Goal: Task Accomplishment & Management: Complete application form

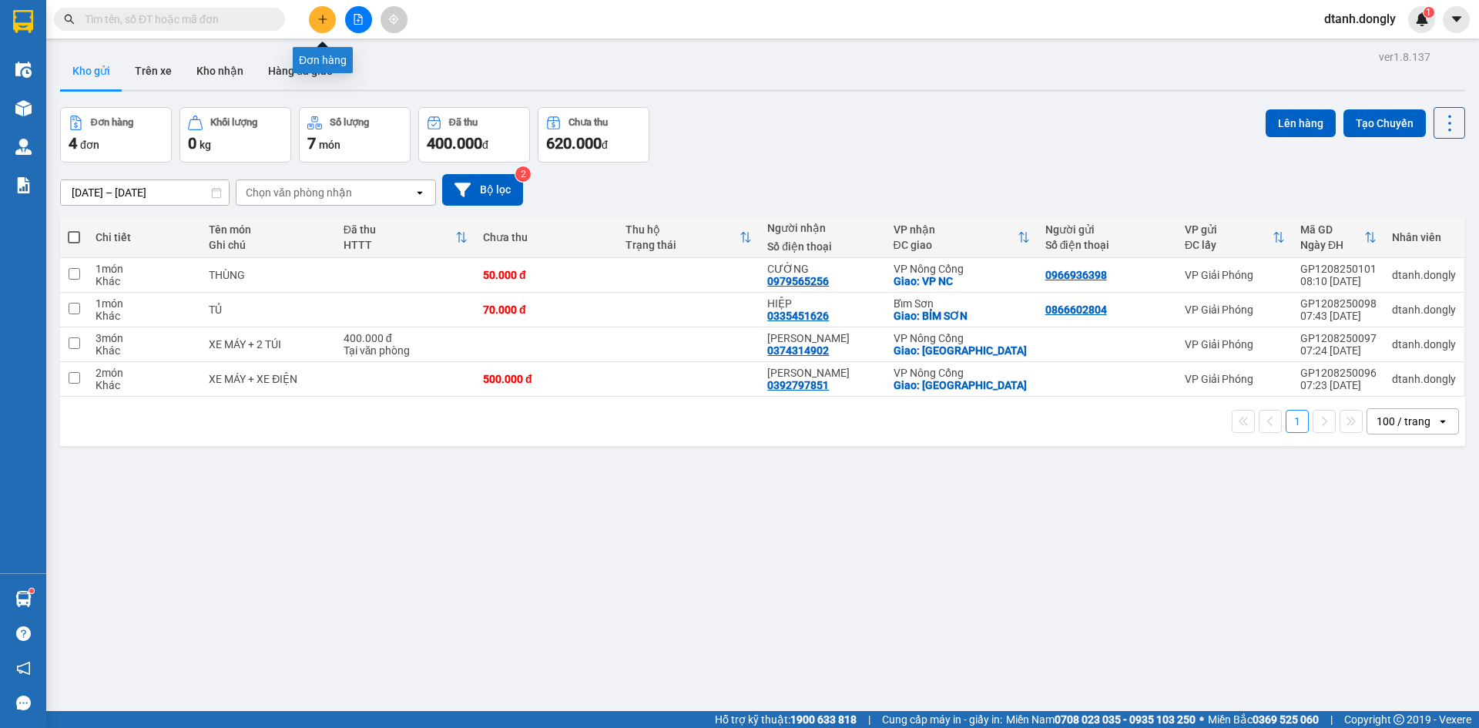
click at [318, 16] on icon "plus" at bounding box center [322, 19] width 11 height 11
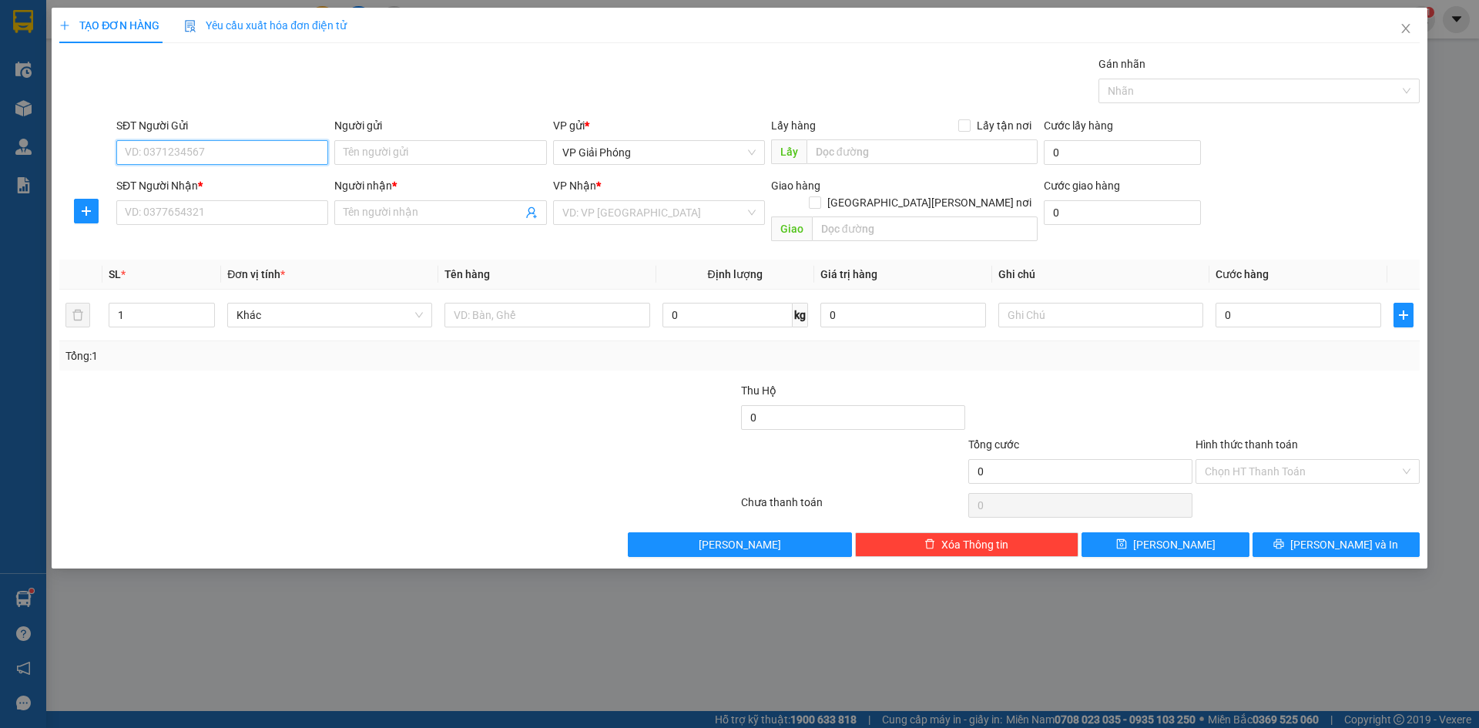
click at [241, 150] on input "SĐT Người Gửi" at bounding box center [222, 152] width 212 height 25
type input "0983838209"
click at [247, 210] on input "SĐT Người Nhận *" at bounding box center [222, 212] width 212 height 25
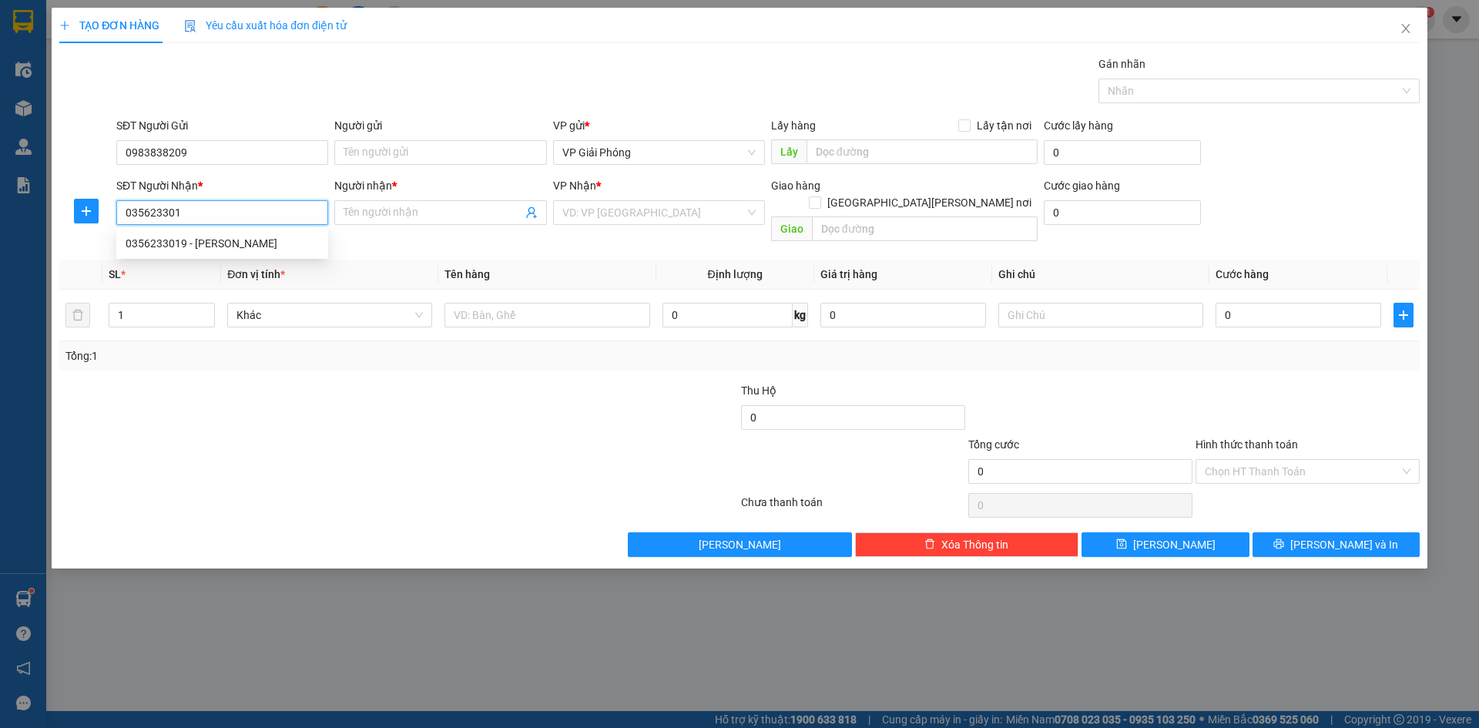
type input "0356233019"
drag, startPoint x: 222, startPoint y: 238, endPoint x: 219, endPoint y: 213, distance: 25.5
click at [222, 239] on div "0356233019 - [PERSON_NAME]" at bounding box center [222, 243] width 193 height 17
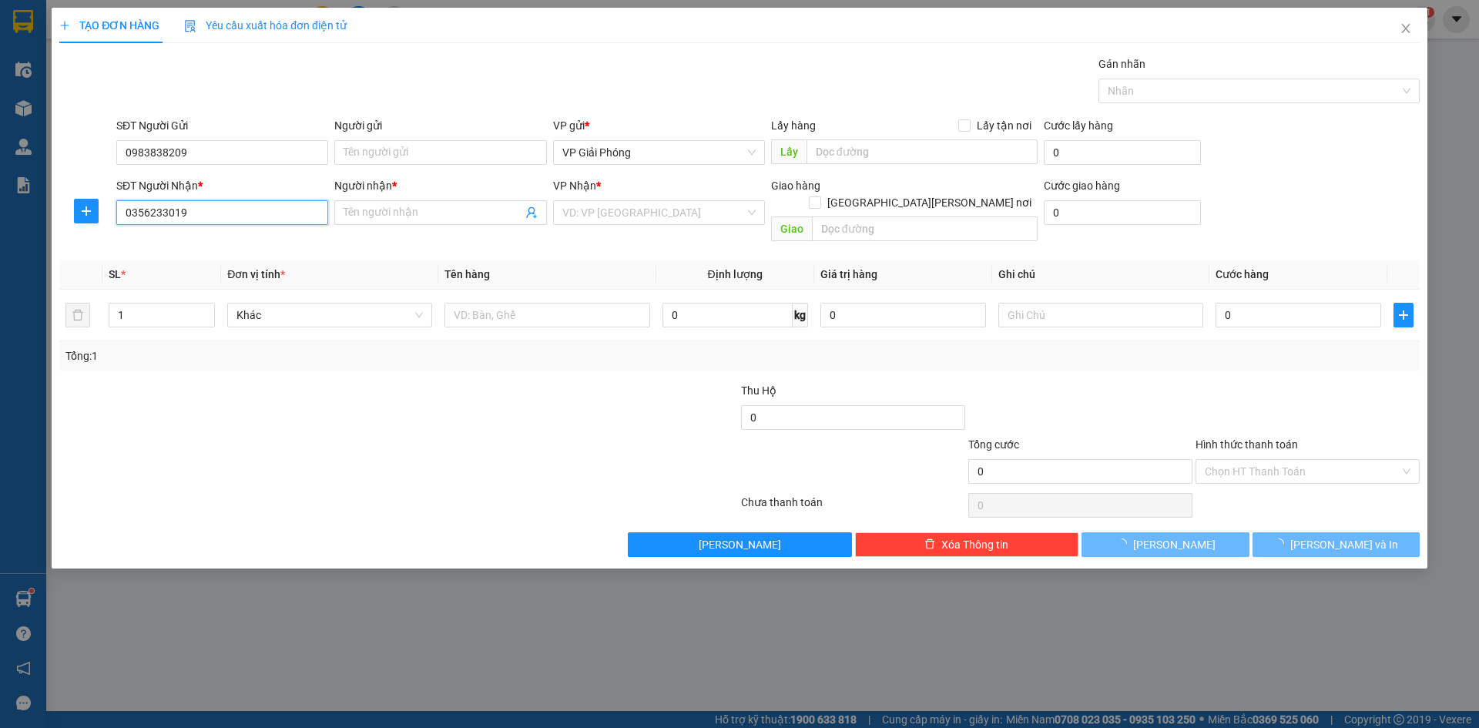
type input "DƯƠNG"
checkbox input "true"
type input "thăng long"
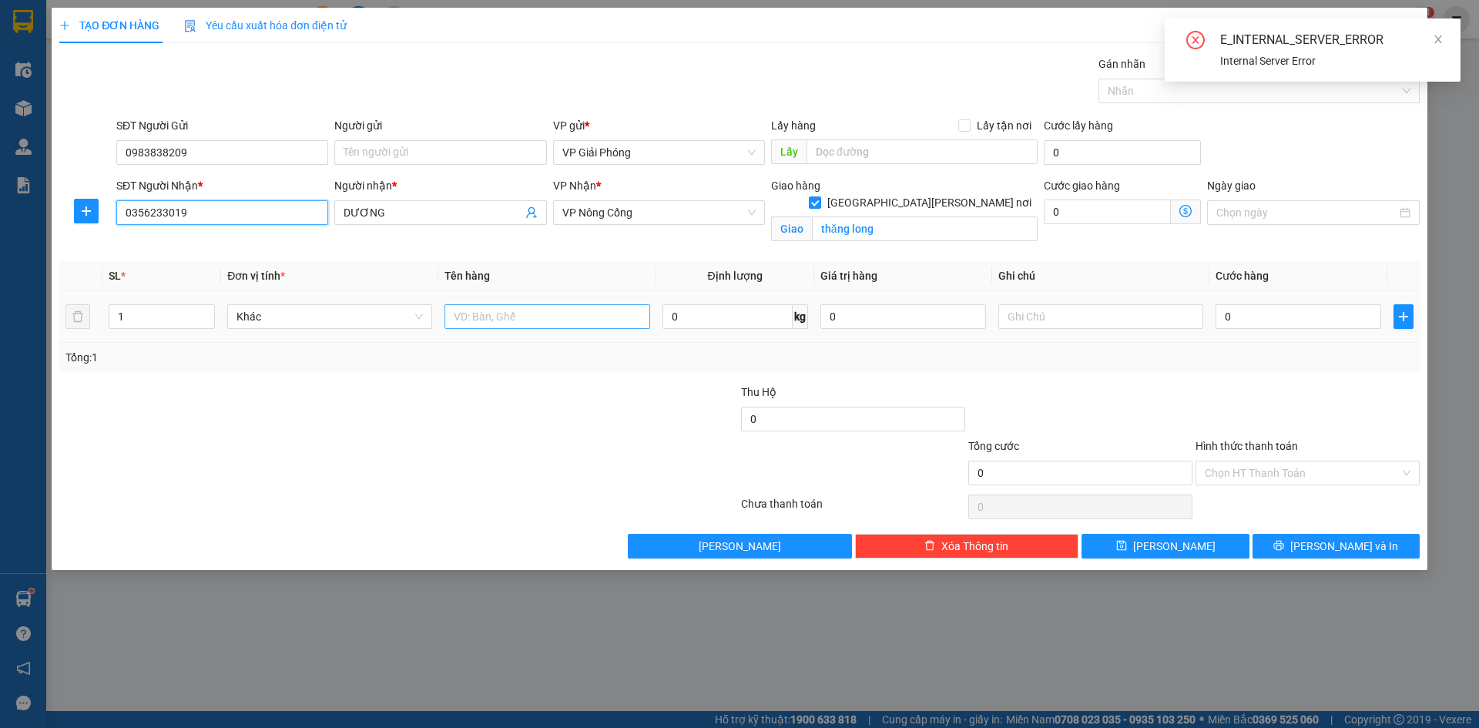
type input "0356233019"
click at [529, 323] on input "text" at bounding box center [546, 316] width 205 height 25
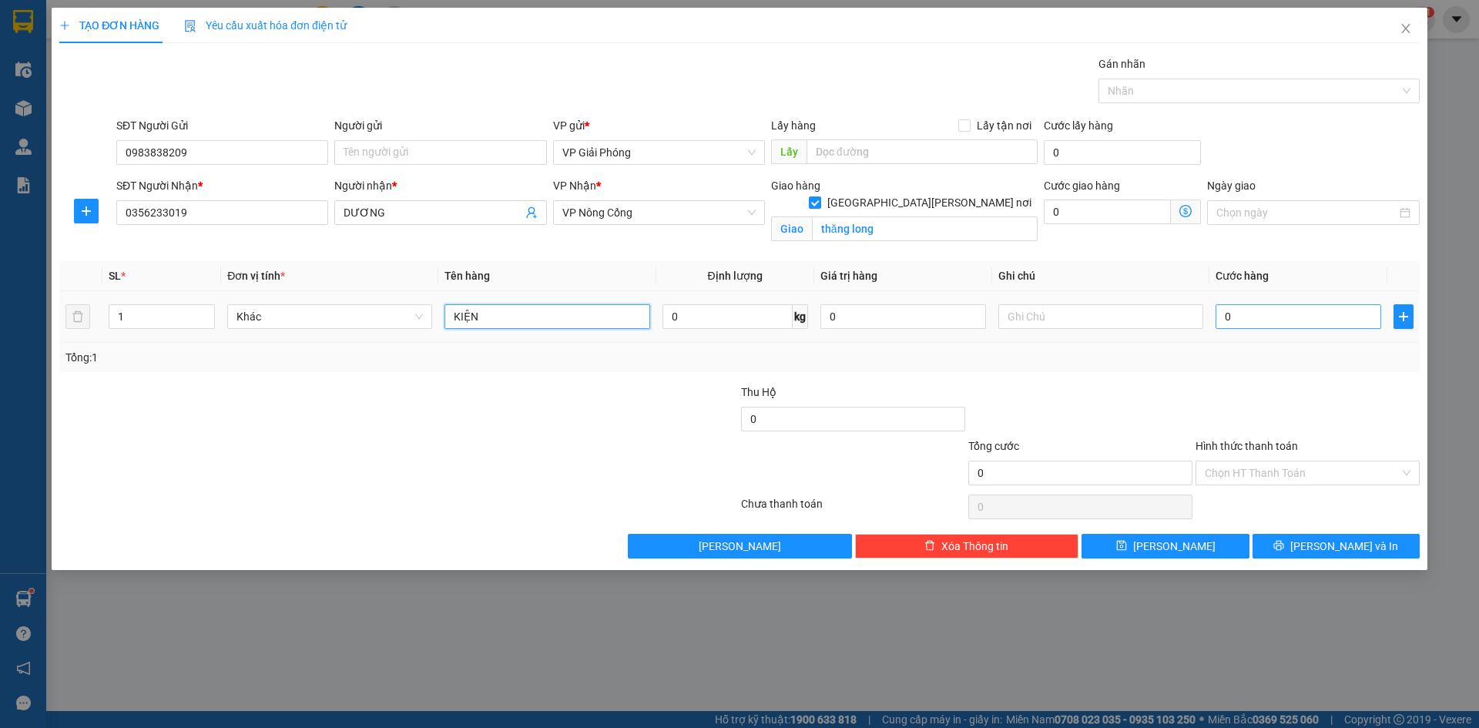
type input "KIỆN"
click at [1302, 323] on input "0" at bounding box center [1298, 316] width 166 height 25
click at [1274, 313] on input "0" at bounding box center [1298, 316] width 166 height 25
type input "05"
type input "5"
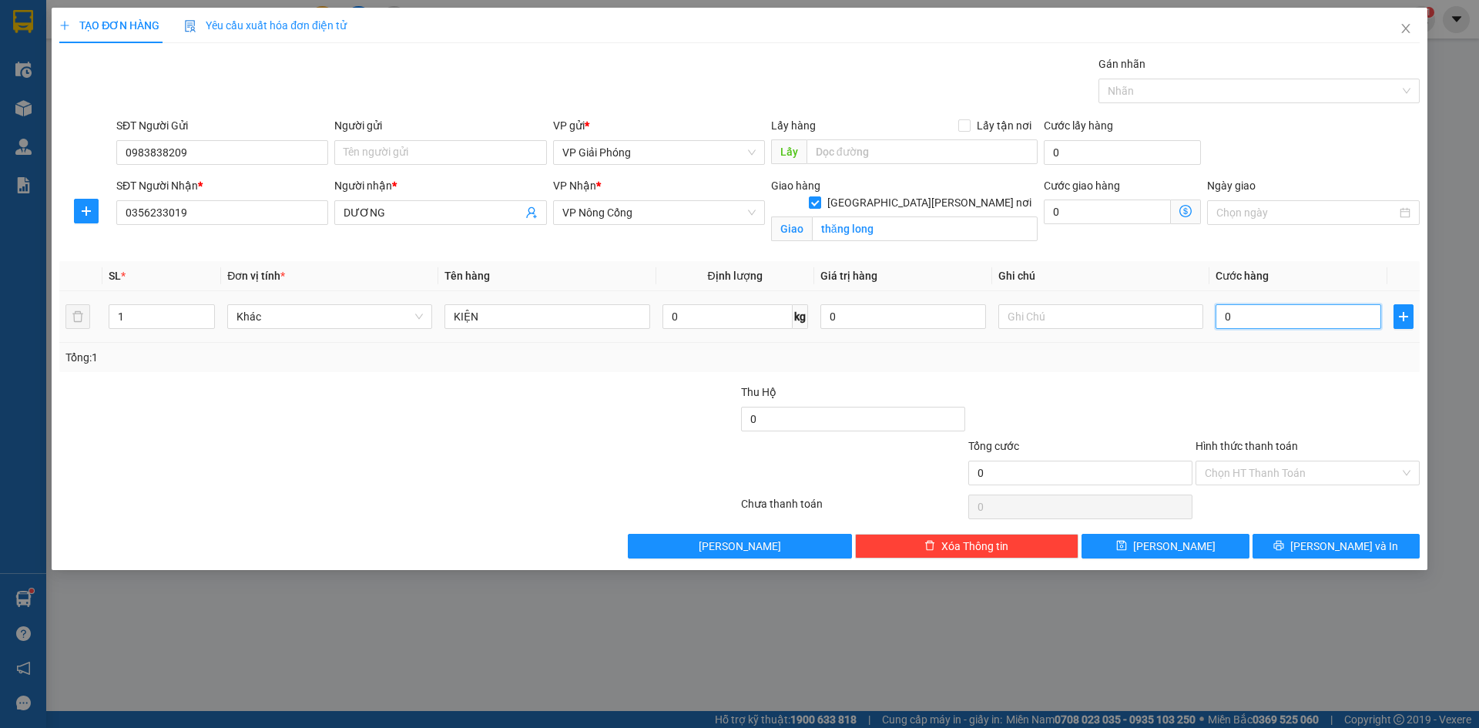
type input "5"
type input "050"
type input "50"
click at [1174, 92] on div at bounding box center [1251, 91] width 298 height 18
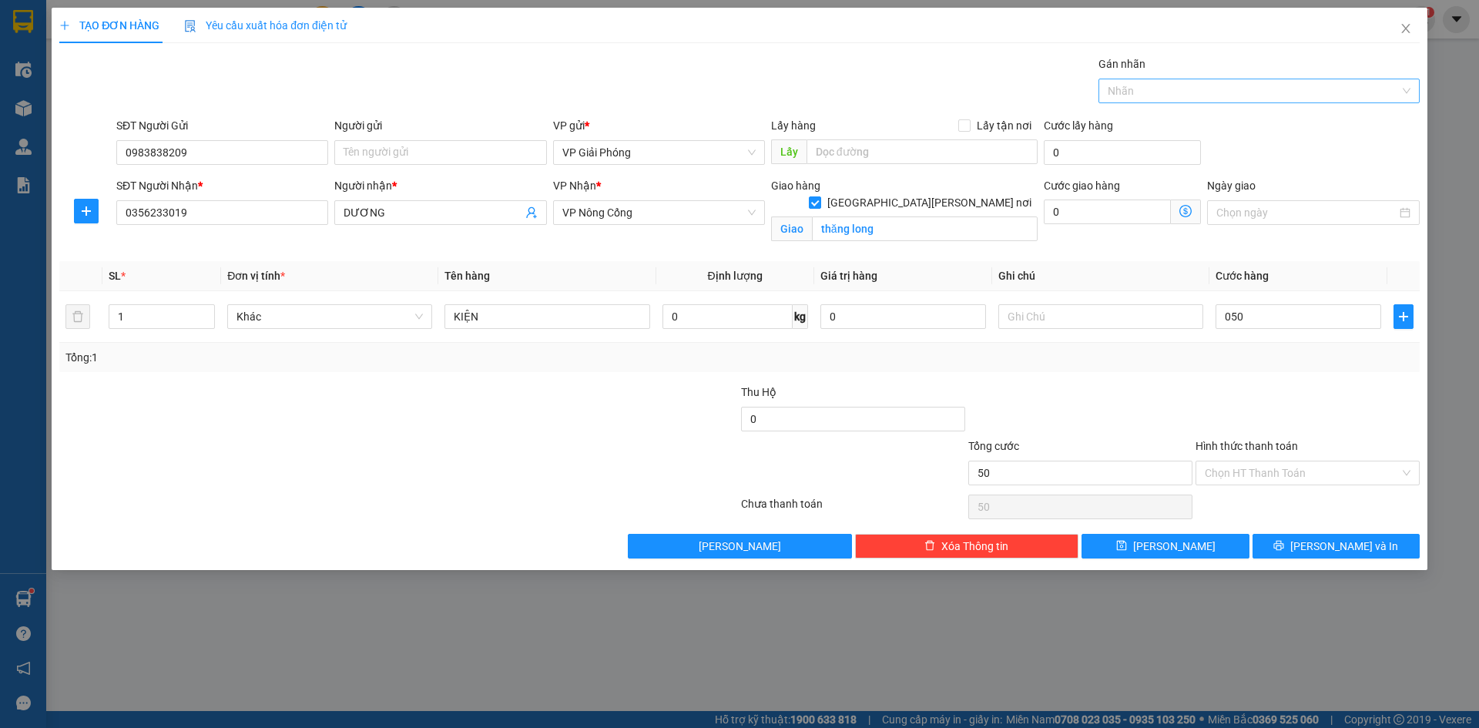
type input "50.000"
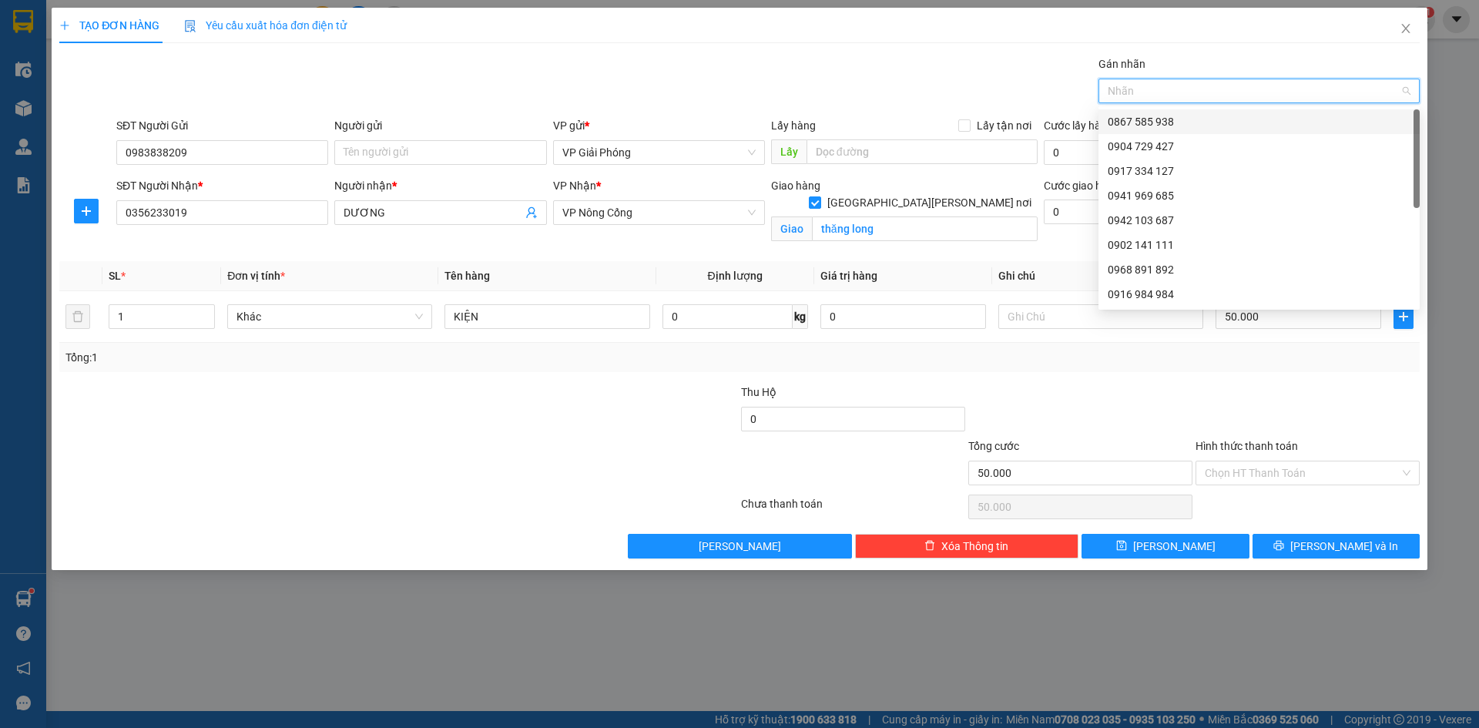
click at [1178, 125] on div "0867 585 938" at bounding box center [1258, 121] width 303 height 17
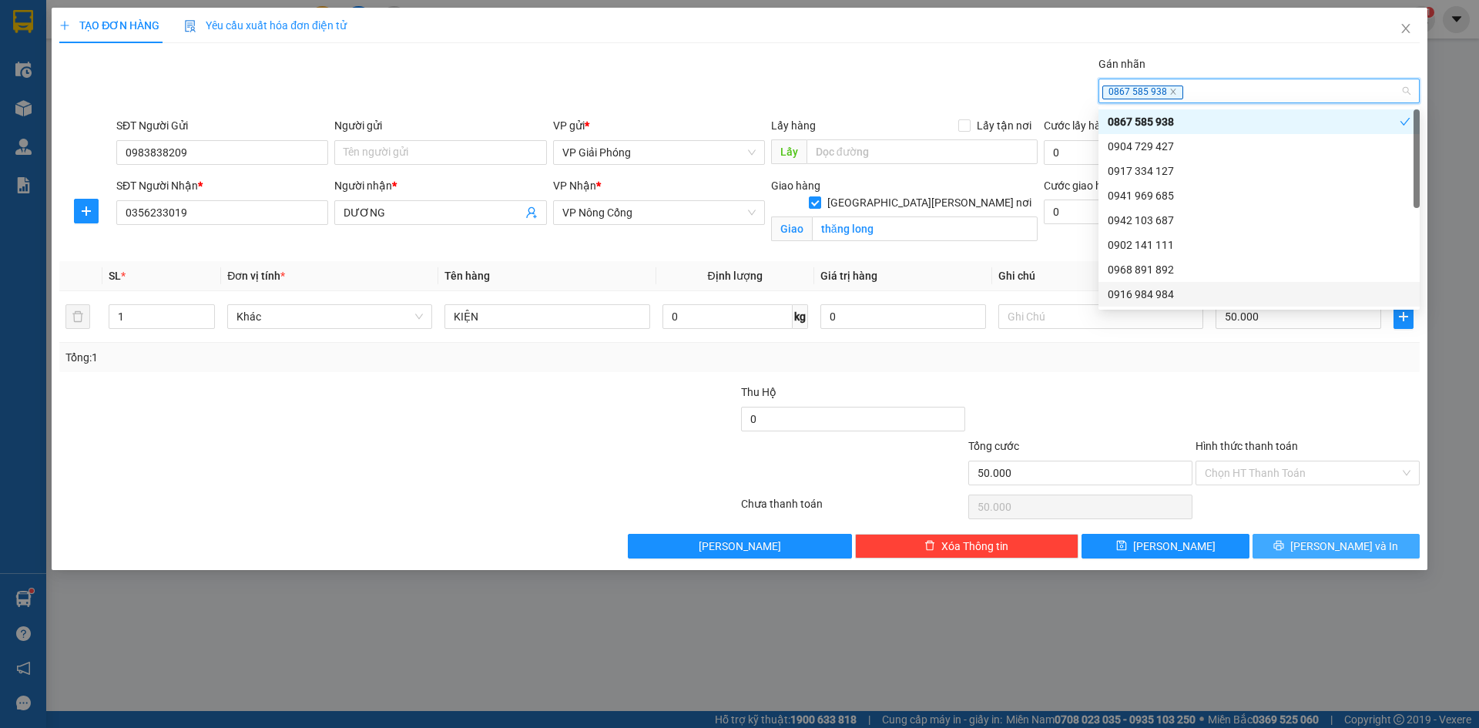
click at [1338, 545] on span "[PERSON_NAME] và In" at bounding box center [1344, 546] width 108 height 17
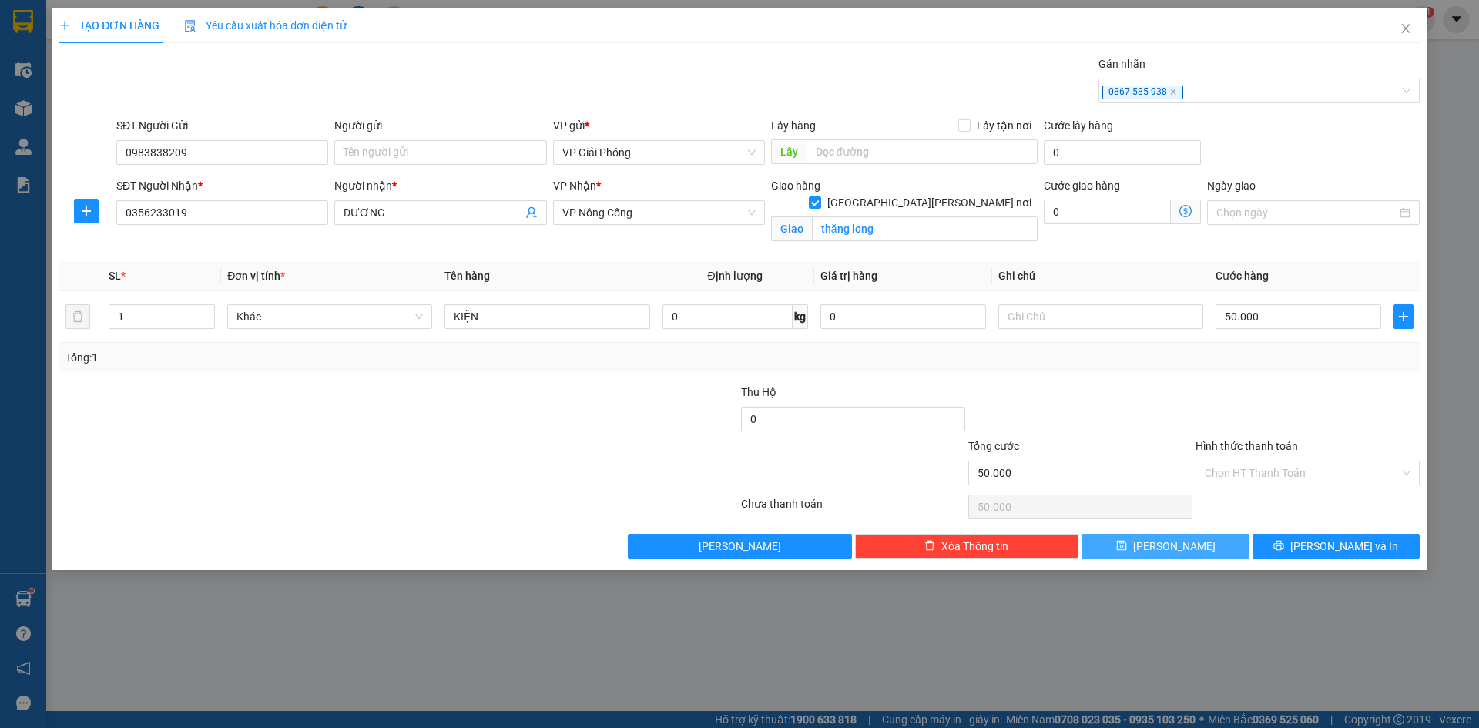
click at [1195, 545] on button "[PERSON_NAME]" at bounding box center [1164, 546] width 167 height 25
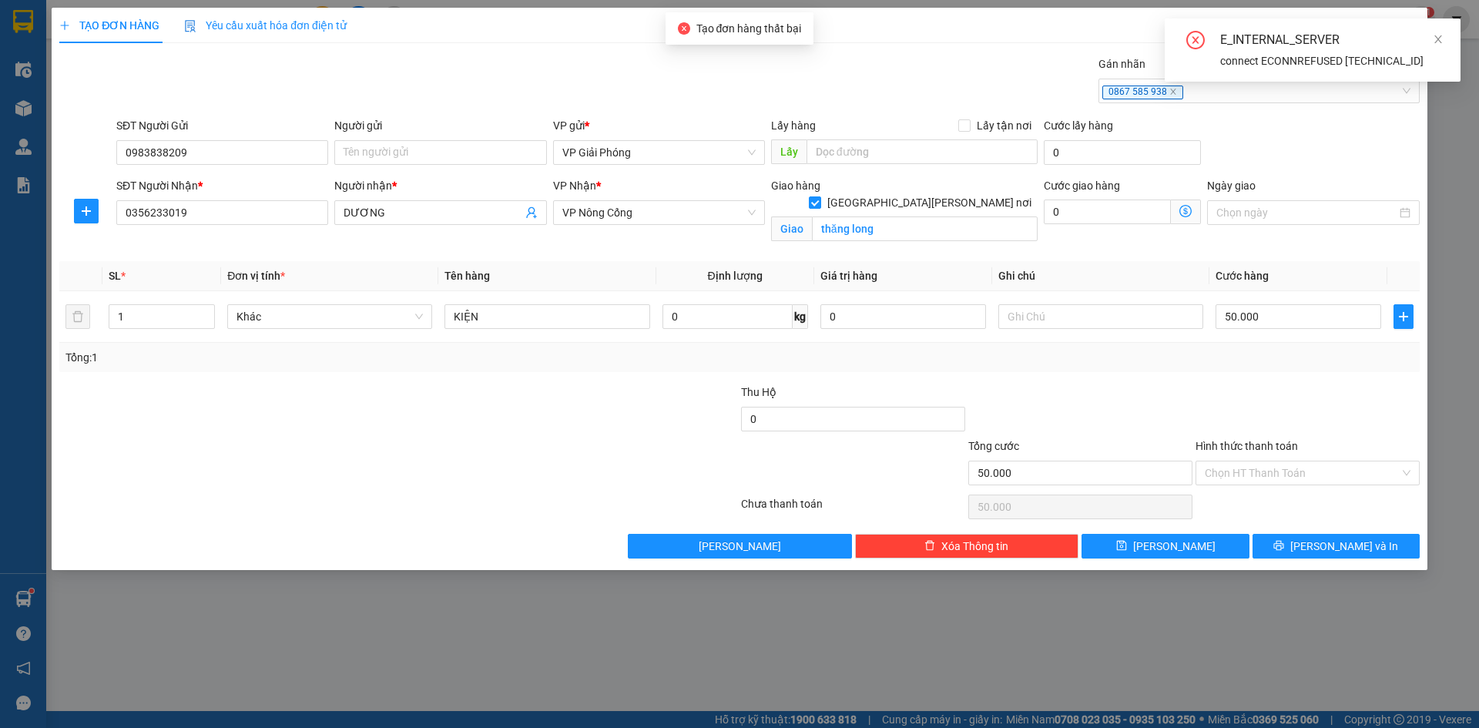
click at [1024, 627] on div "TẠO ĐƠN HÀNG Yêu cầu xuất [PERSON_NAME] điện tử Transit Pickup Surcharge Ids Tr…" at bounding box center [739, 364] width 1479 height 728
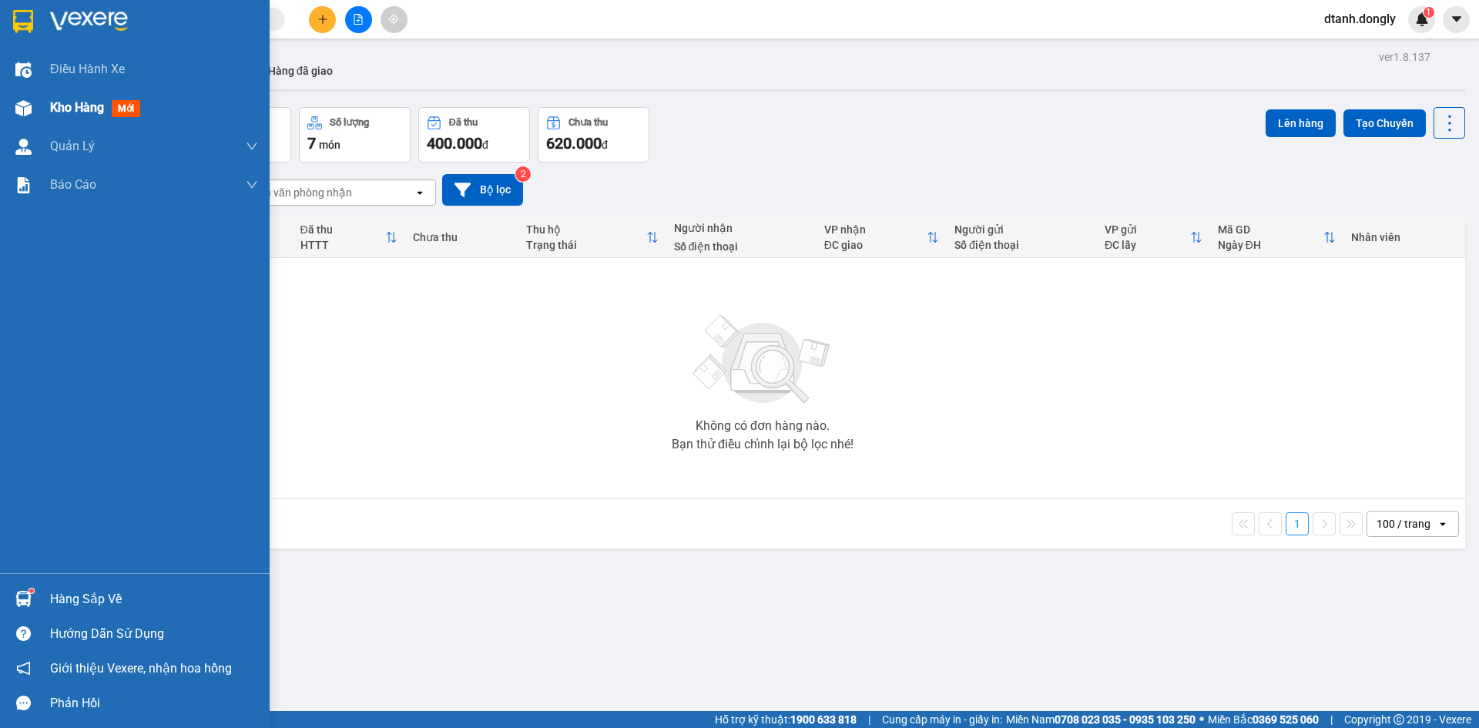
click at [70, 107] on span "Kho hàng" at bounding box center [77, 107] width 54 height 15
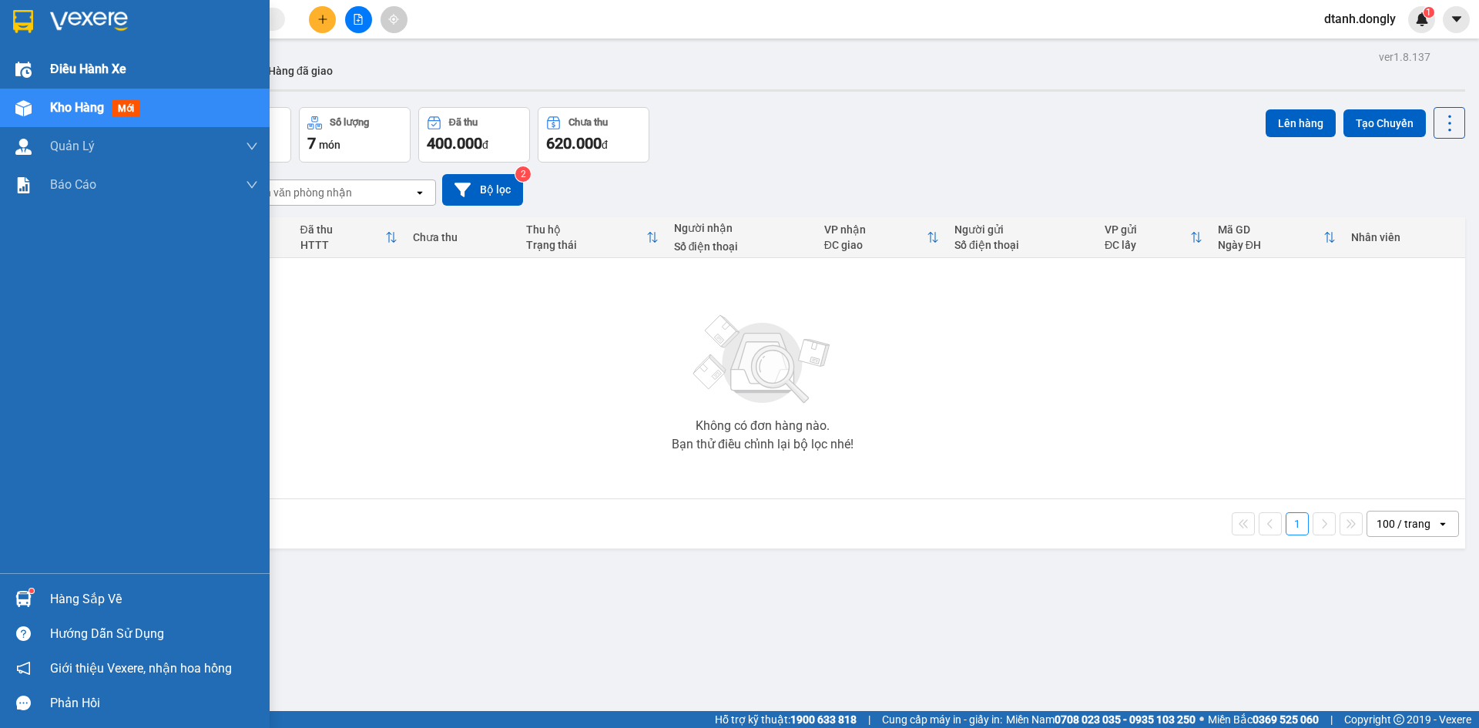
drag, startPoint x: 118, startPoint y: 62, endPoint x: 159, endPoint y: 70, distance: 42.4
click at [118, 61] on span "Điều hành xe" at bounding box center [88, 68] width 76 height 19
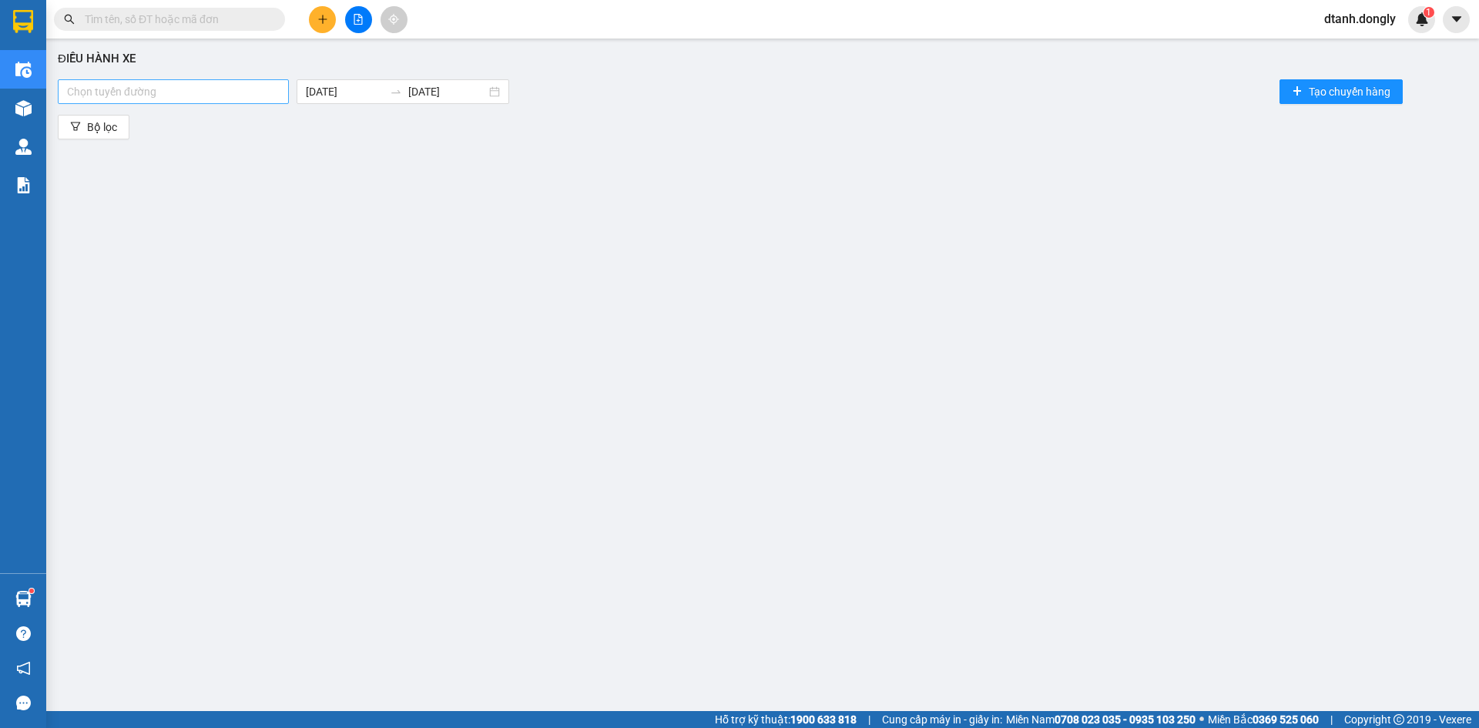
drag, startPoint x: 280, startPoint y: 95, endPoint x: 269, endPoint y: 103, distance: 13.7
click at [274, 98] on div at bounding box center [173, 91] width 223 height 18
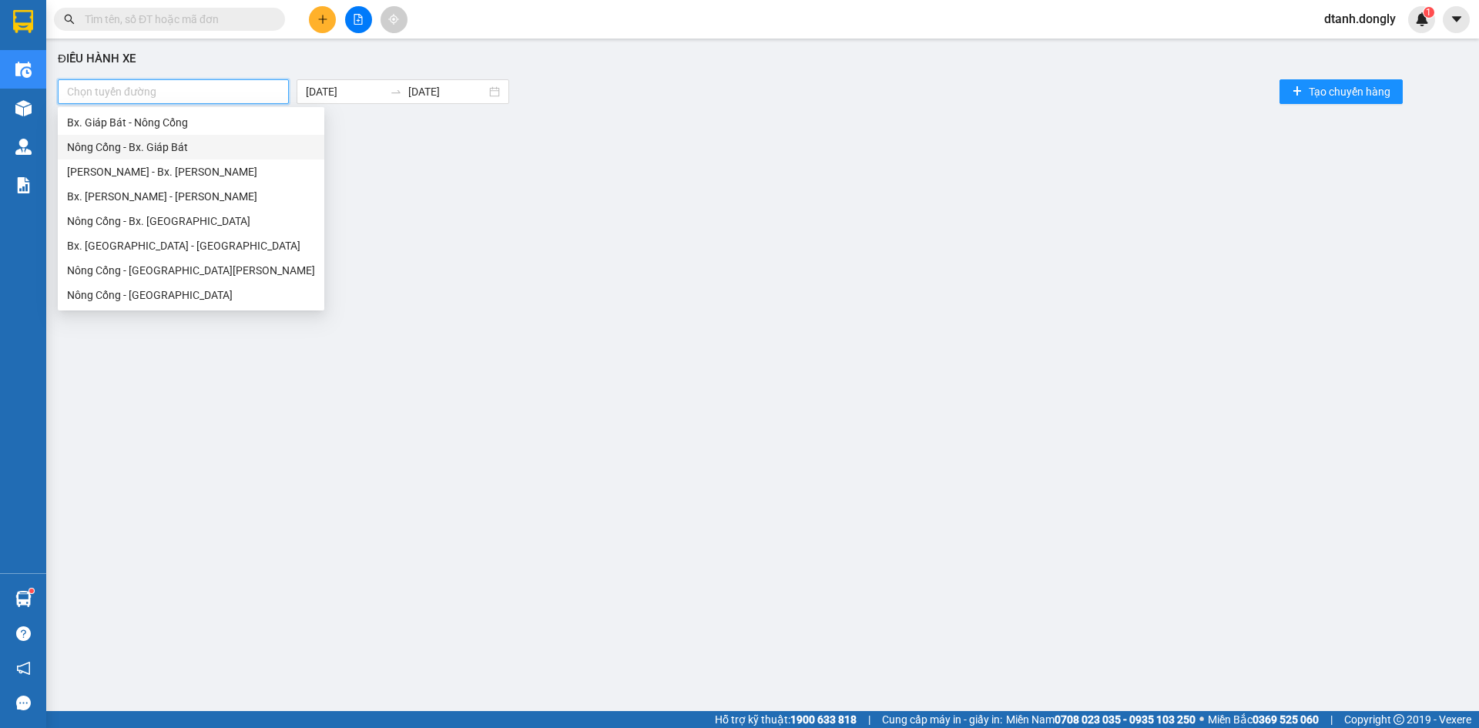
click at [595, 291] on div "Điều [PERSON_NAME] xe [PERSON_NAME] đường [DATE] [DATE] Tạo chuyến hàng Bộ lọc" at bounding box center [762, 362] width 1417 height 633
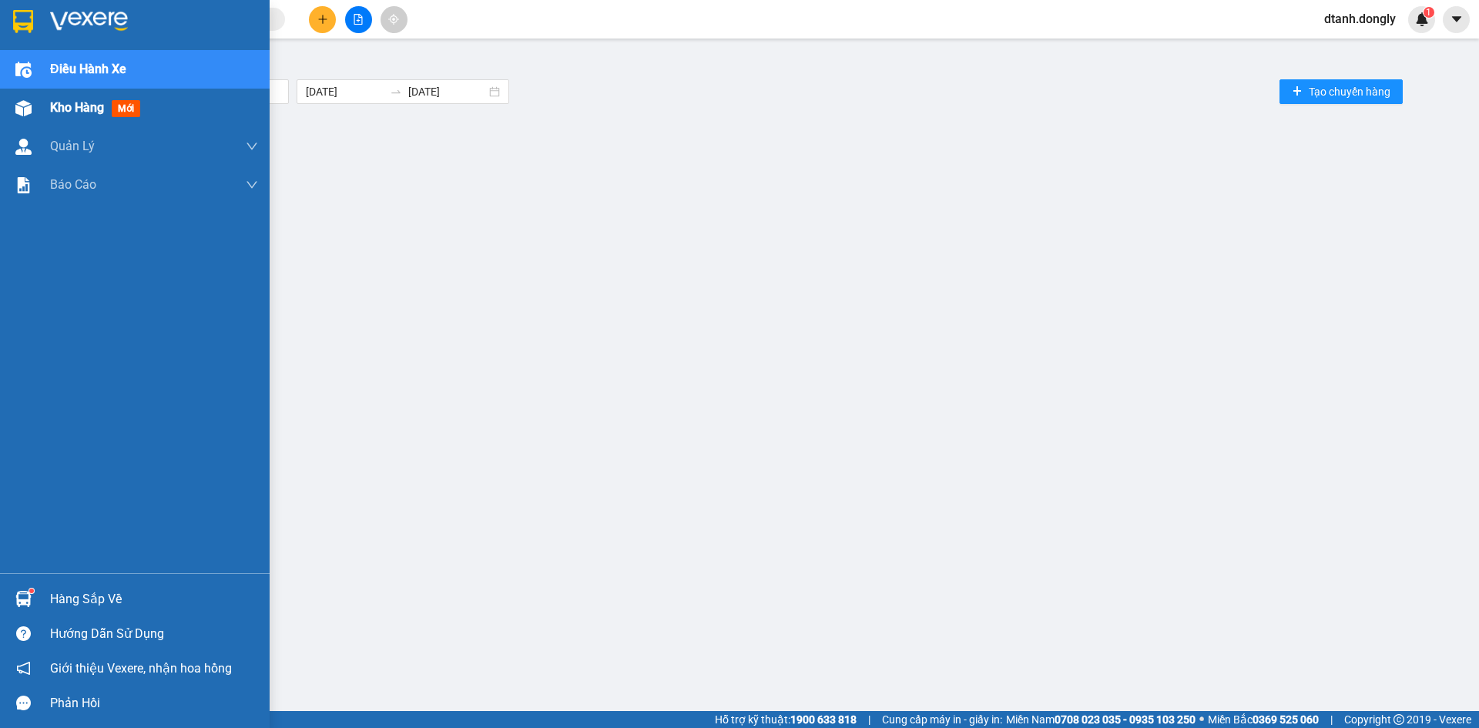
click at [68, 102] on span "Kho hàng" at bounding box center [77, 107] width 54 height 15
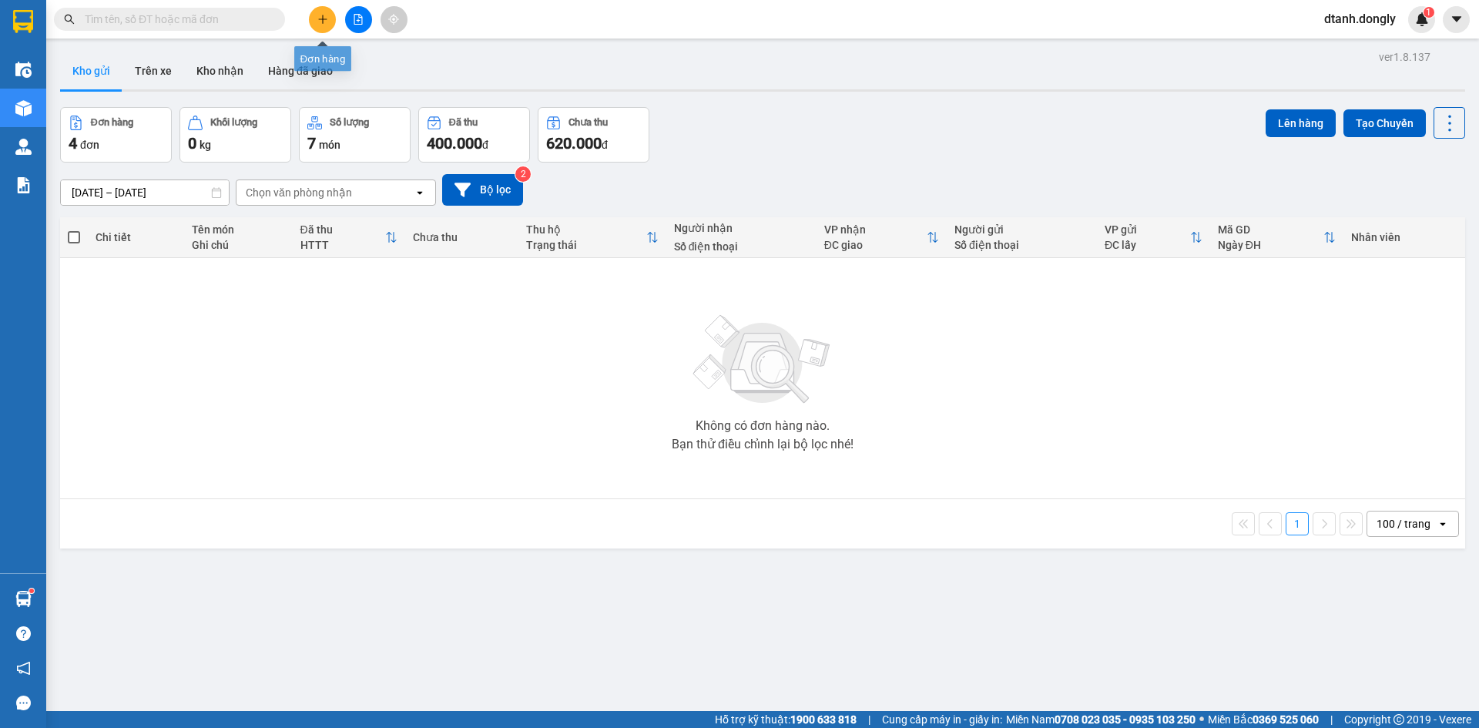
click at [320, 20] on icon "plus" at bounding box center [322, 19] width 11 height 11
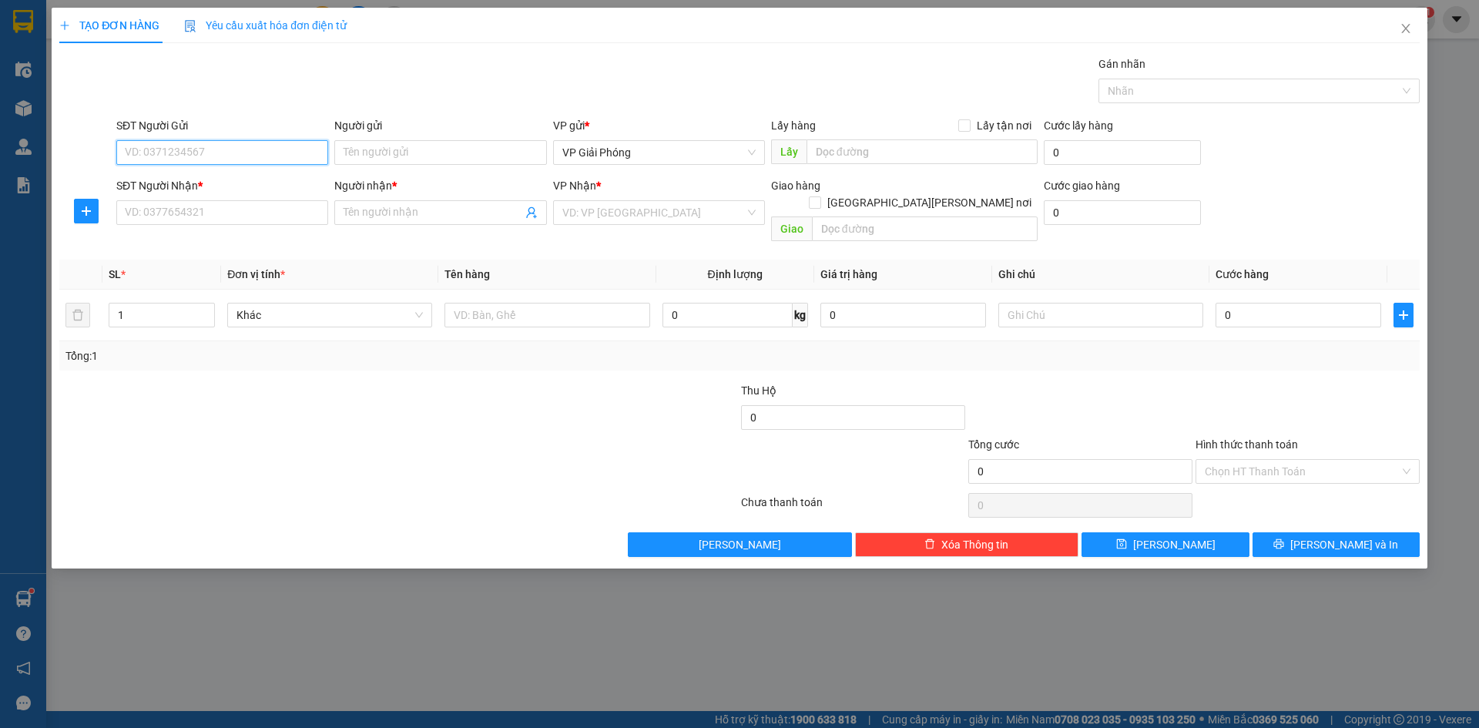
click at [164, 150] on input "SĐT Người Gửi" at bounding box center [222, 152] width 212 height 25
click at [179, 227] on div "0356233019 - [PERSON_NAME]" at bounding box center [222, 232] width 193 height 17
type input "0356233019"
type input "DƯƠNG"
drag, startPoint x: 120, startPoint y: 152, endPoint x: 221, endPoint y: 159, distance: 101.2
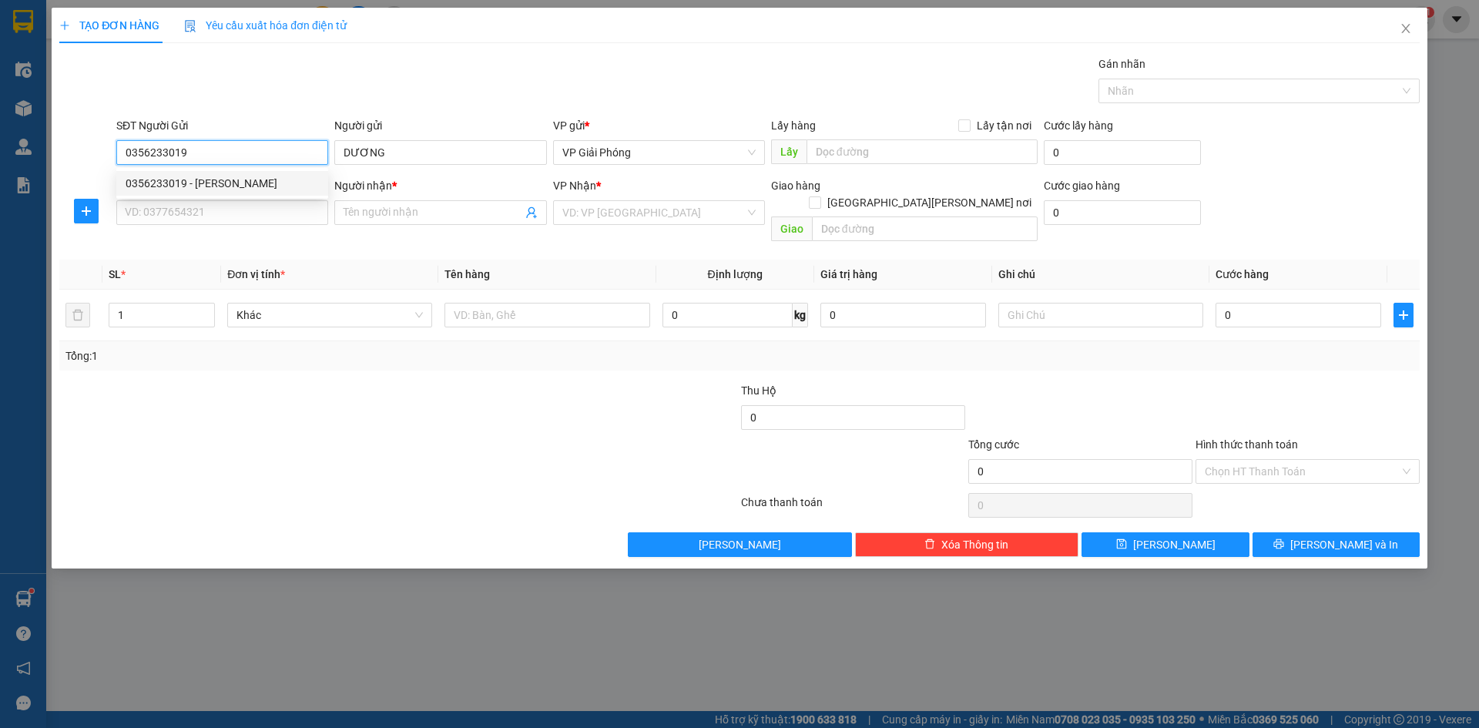
click at [221, 159] on input "0356233019" at bounding box center [222, 152] width 212 height 25
type input "0356233019"
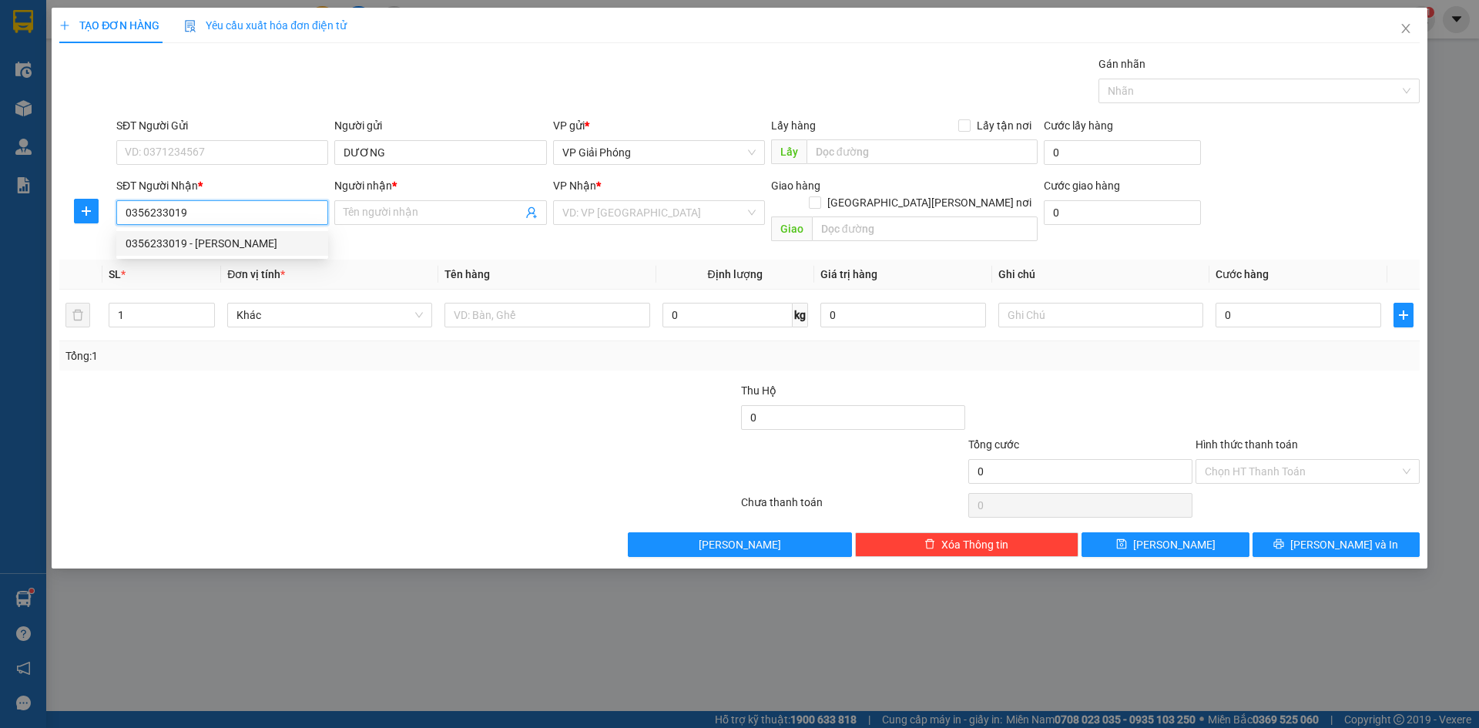
click at [250, 244] on div "0356233019 - [PERSON_NAME]" at bounding box center [222, 243] width 193 height 17
type input "DƯƠNG"
checkbox input "true"
type input "thăng long"
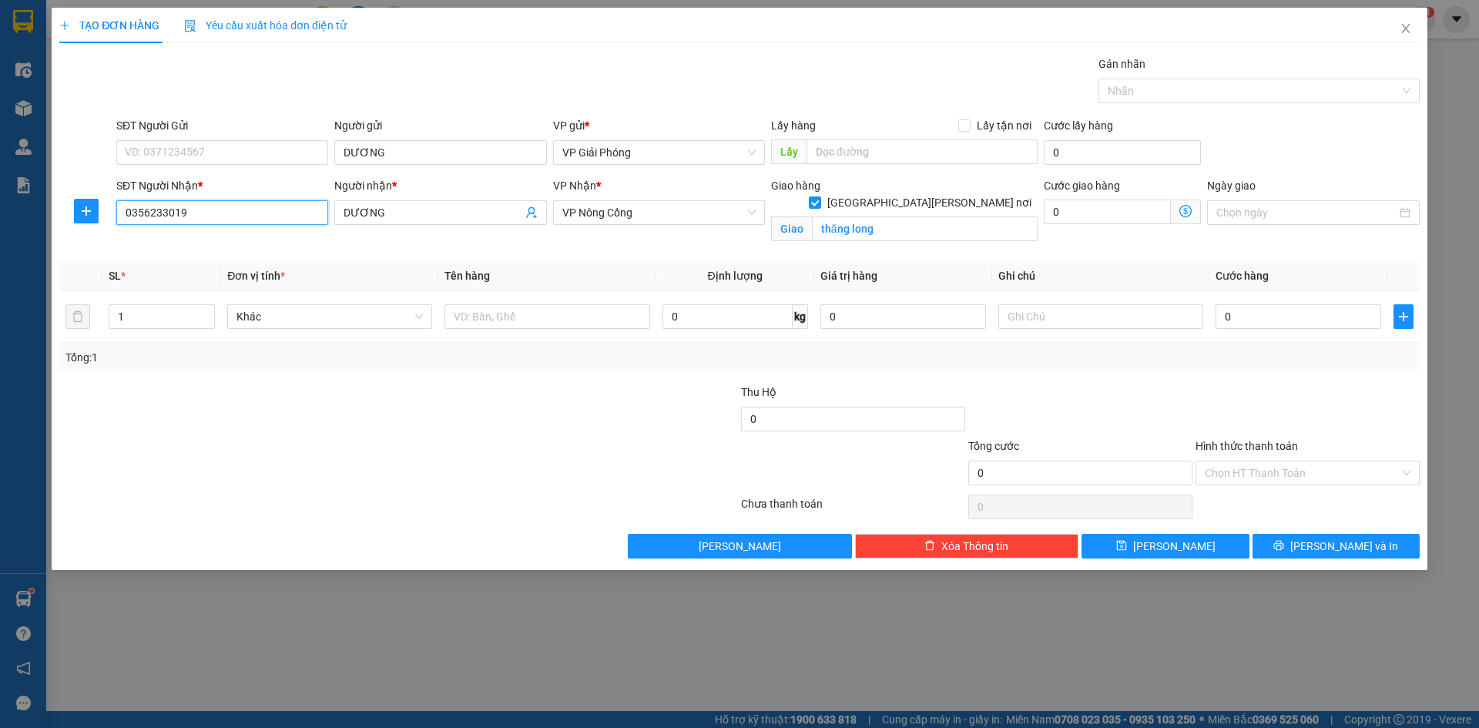
click at [228, 216] on input "0356233019" at bounding box center [222, 212] width 212 height 25
type input "0356233019"
click at [498, 319] on input "text" at bounding box center [546, 316] width 205 height 25
type input "KIỆN"
click at [1236, 313] on input "0" at bounding box center [1298, 316] width 166 height 25
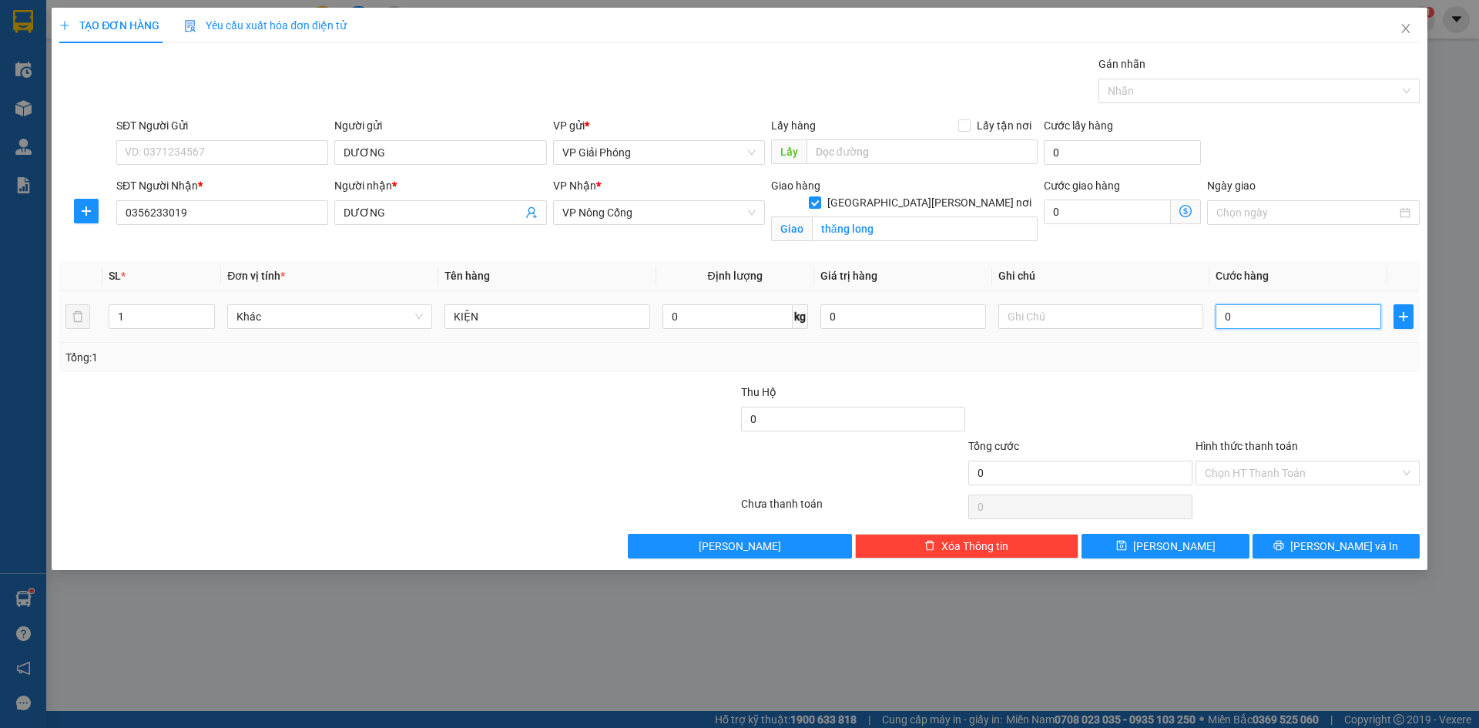
type input "5"
type input "50"
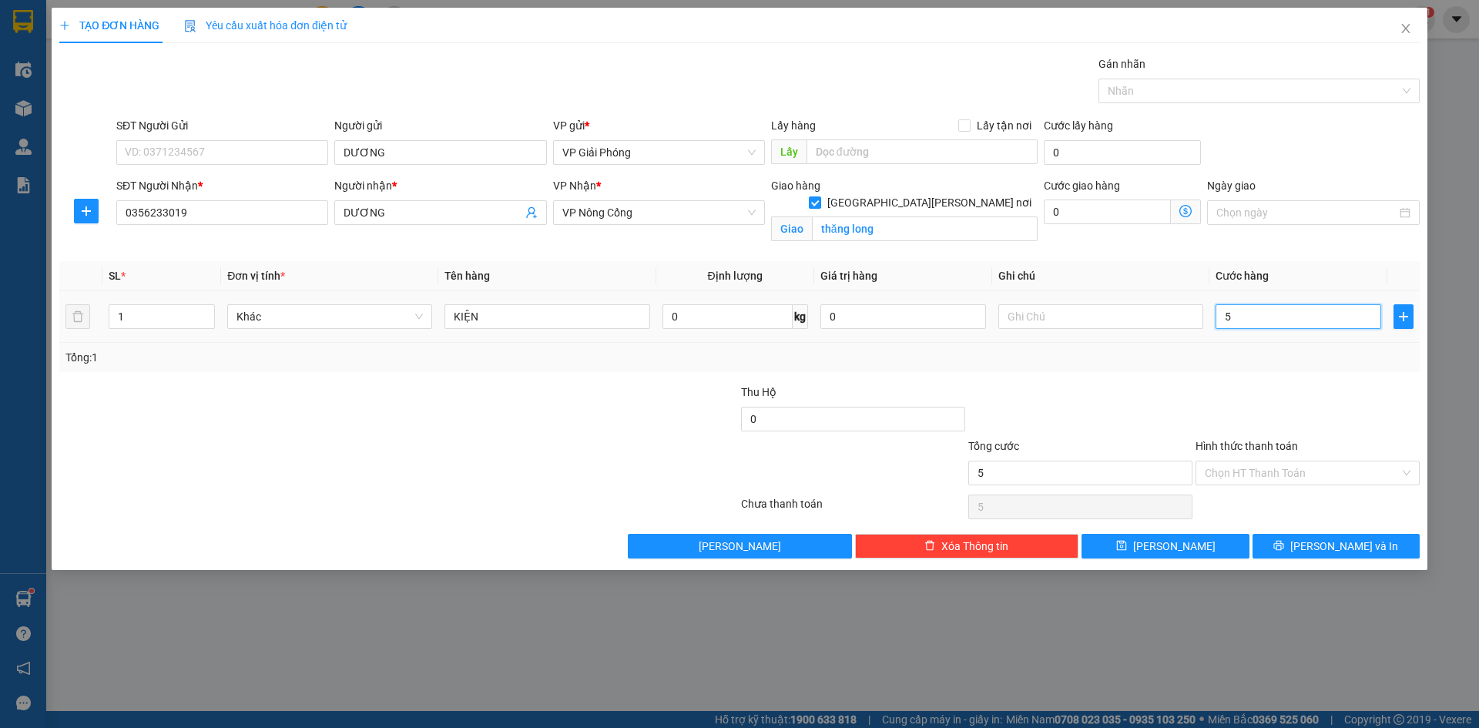
type input "50"
click at [1174, 89] on div at bounding box center [1251, 91] width 298 height 18
type input "50.000"
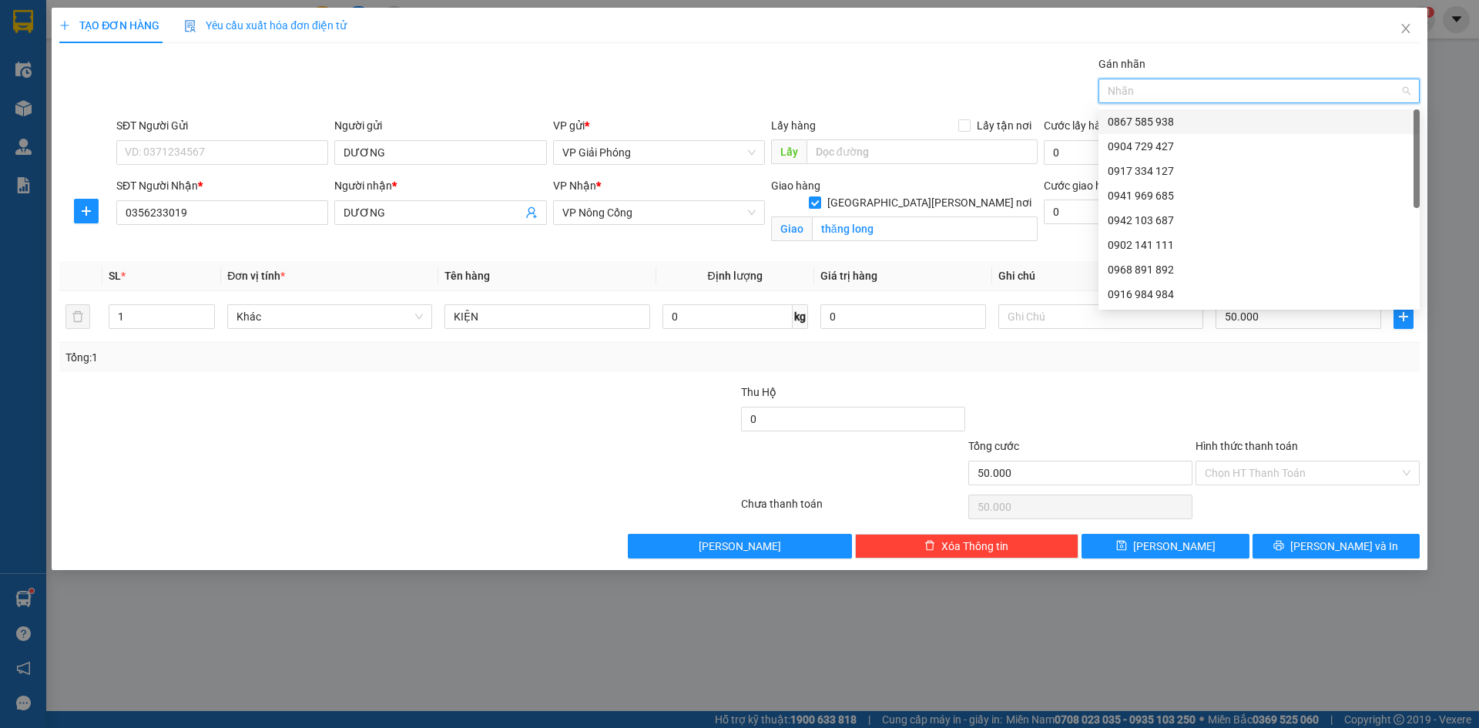
drag, startPoint x: 1172, startPoint y: 122, endPoint x: 1174, endPoint y: 129, distance: 7.9
click at [1172, 122] on div "0867 585 938" at bounding box center [1258, 121] width 303 height 17
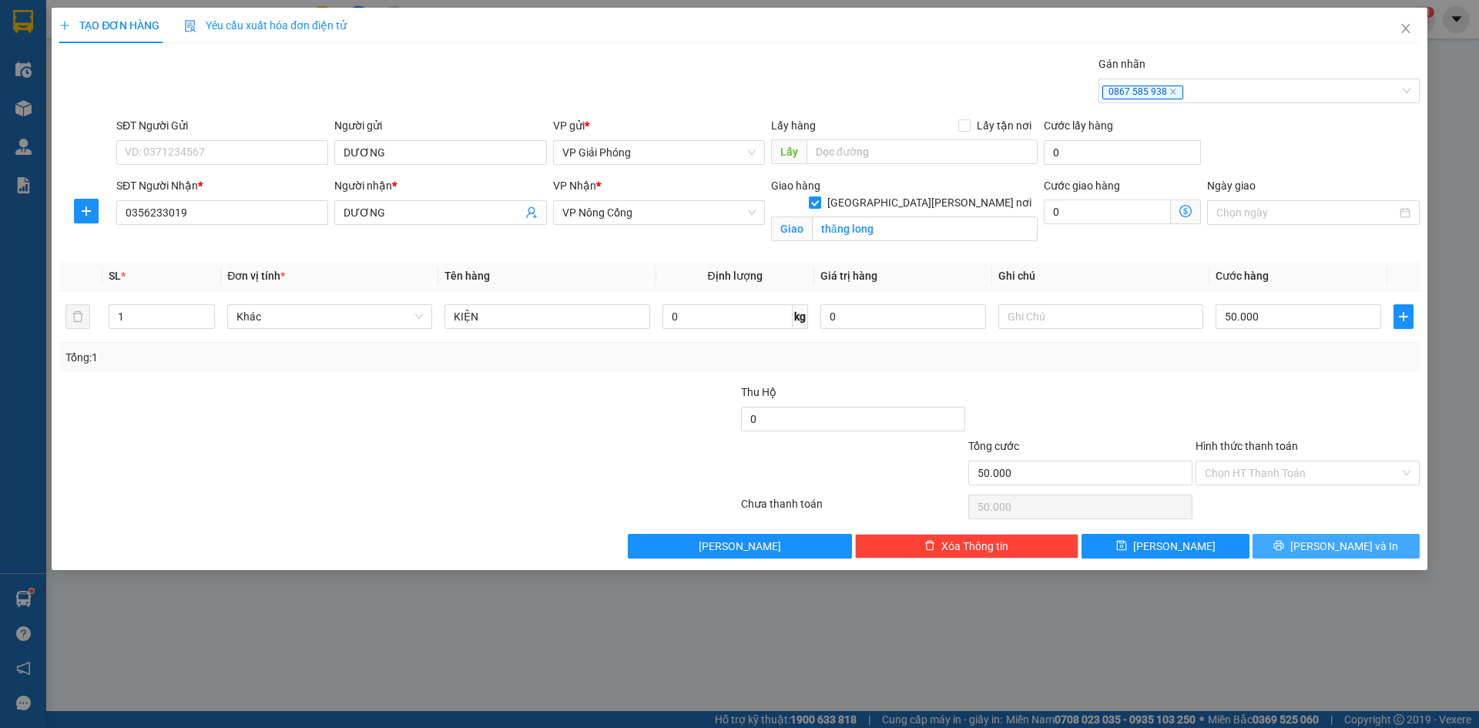
click at [1323, 542] on span "[PERSON_NAME] và In" at bounding box center [1344, 546] width 108 height 17
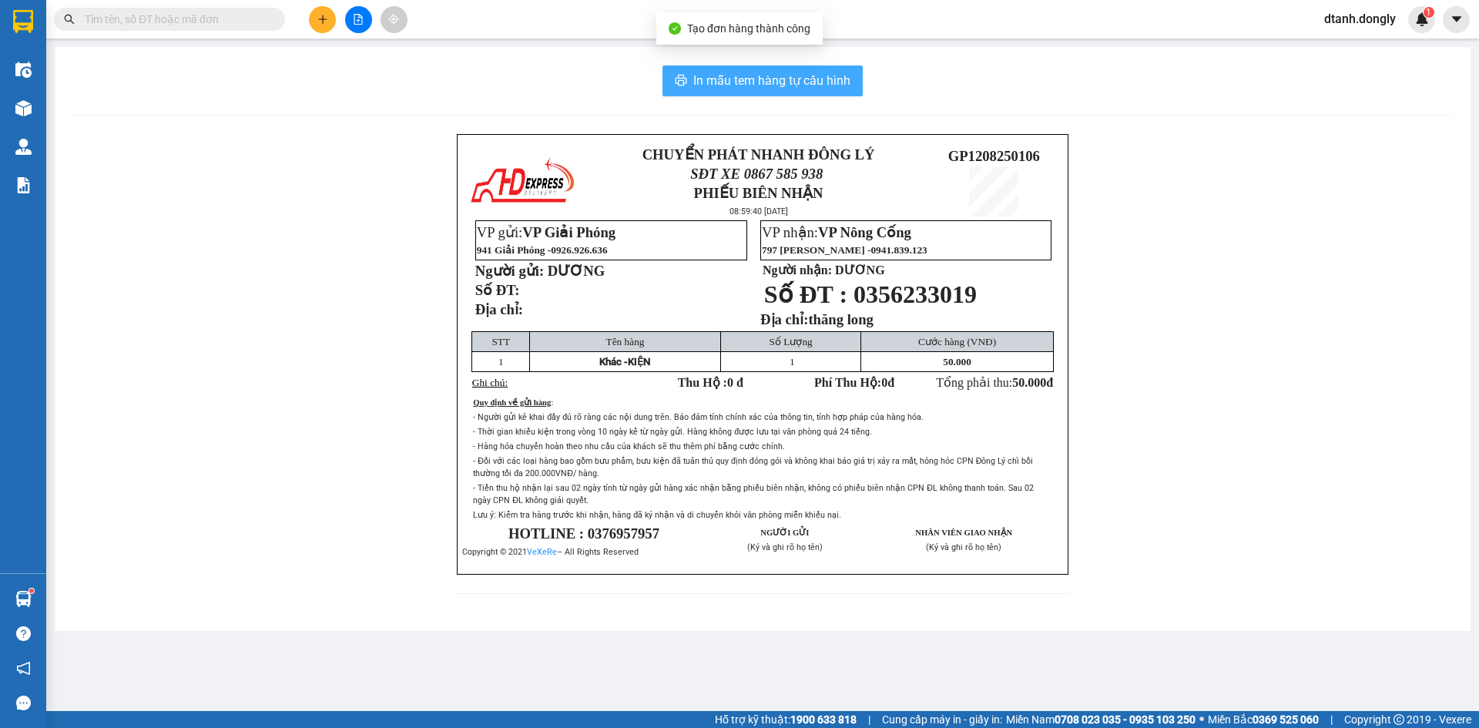
click at [767, 84] on span "In mẫu tem hàng tự cấu hình" at bounding box center [771, 80] width 157 height 19
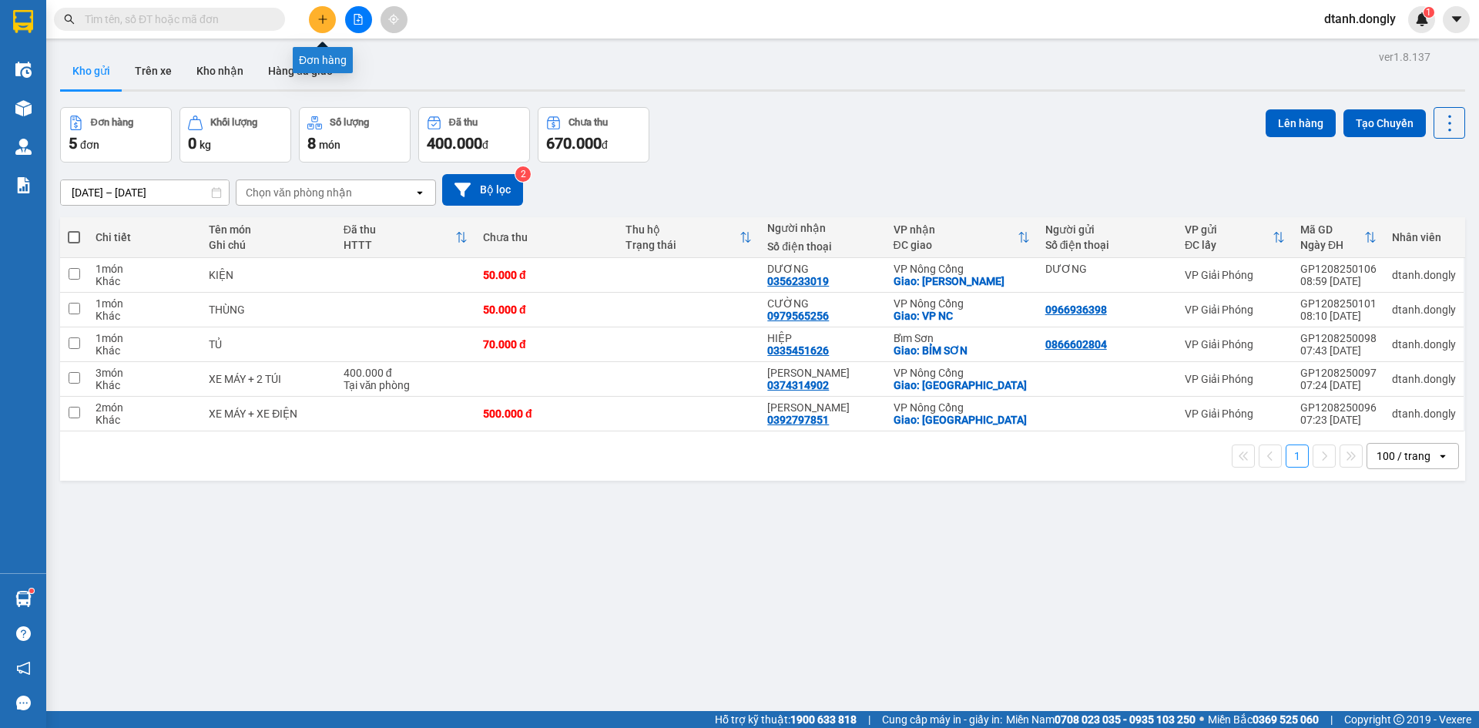
click at [328, 15] on button at bounding box center [322, 19] width 27 height 27
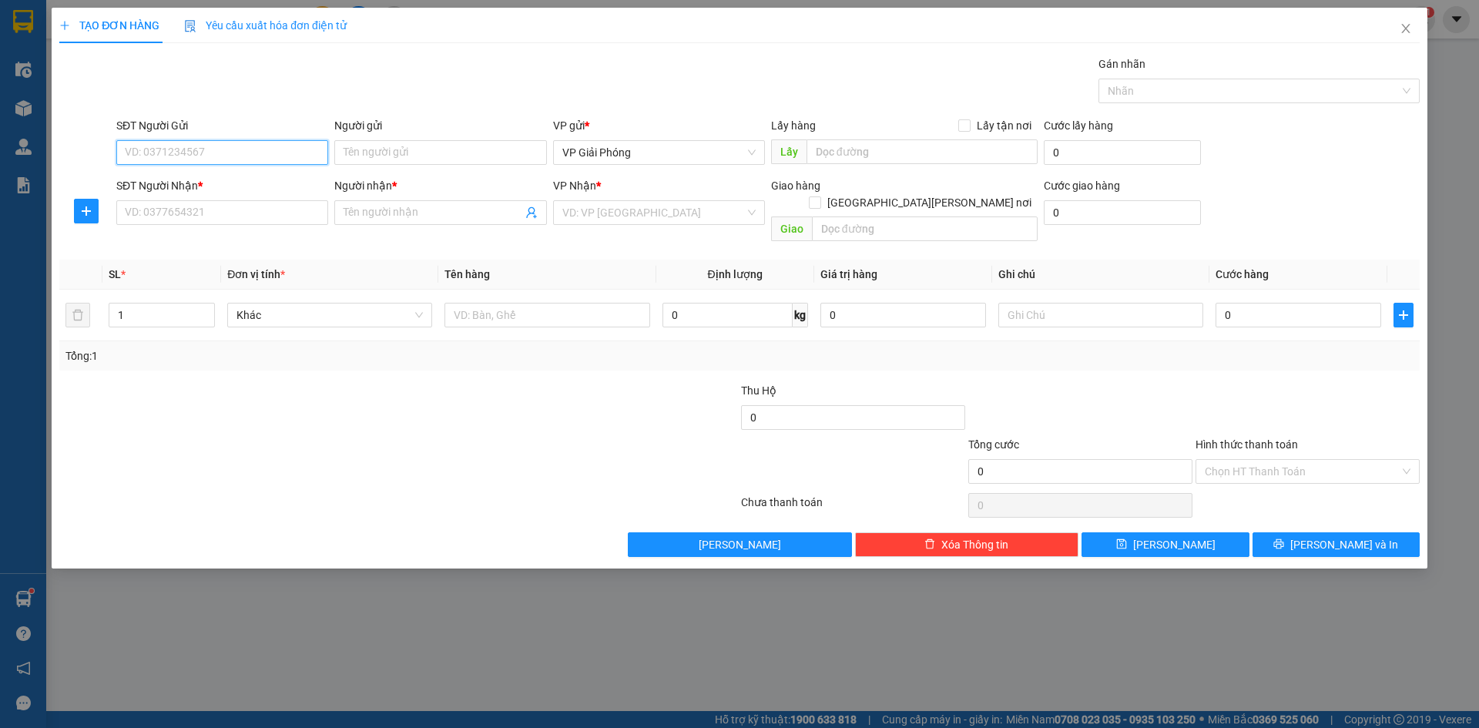
click at [220, 157] on input "SĐT Người Gửi" at bounding box center [222, 152] width 212 height 25
type input "0904825966"
click at [206, 217] on input "SĐT Người Nhận *" at bounding box center [222, 212] width 212 height 25
click at [229, 212] on input "SĐT Người Nhận *" at bounding box center [222, 212] width 212 height 25
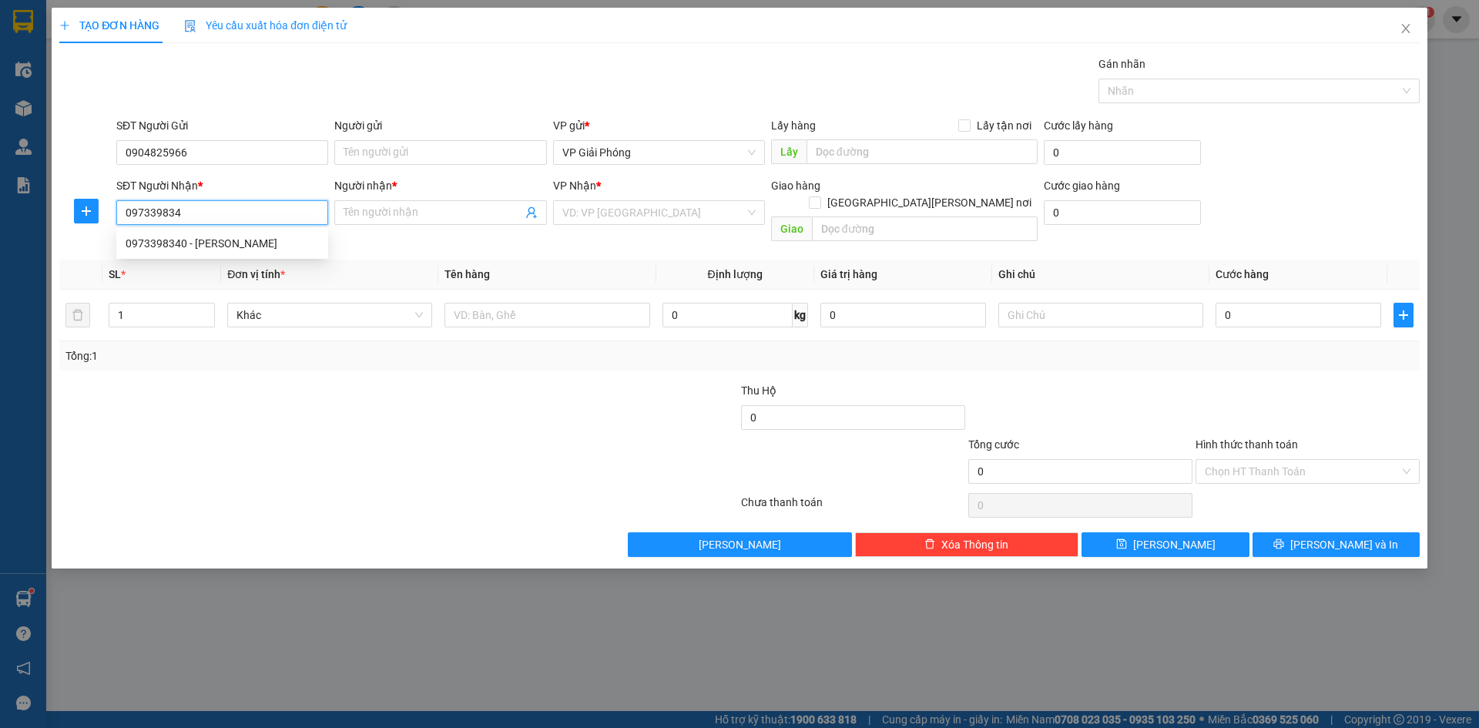
type input "0973398340"
click at [216, 236] on div "0973398340 - [PERSON_NAME]" at bounding box center [222, 243] width 193 height 17
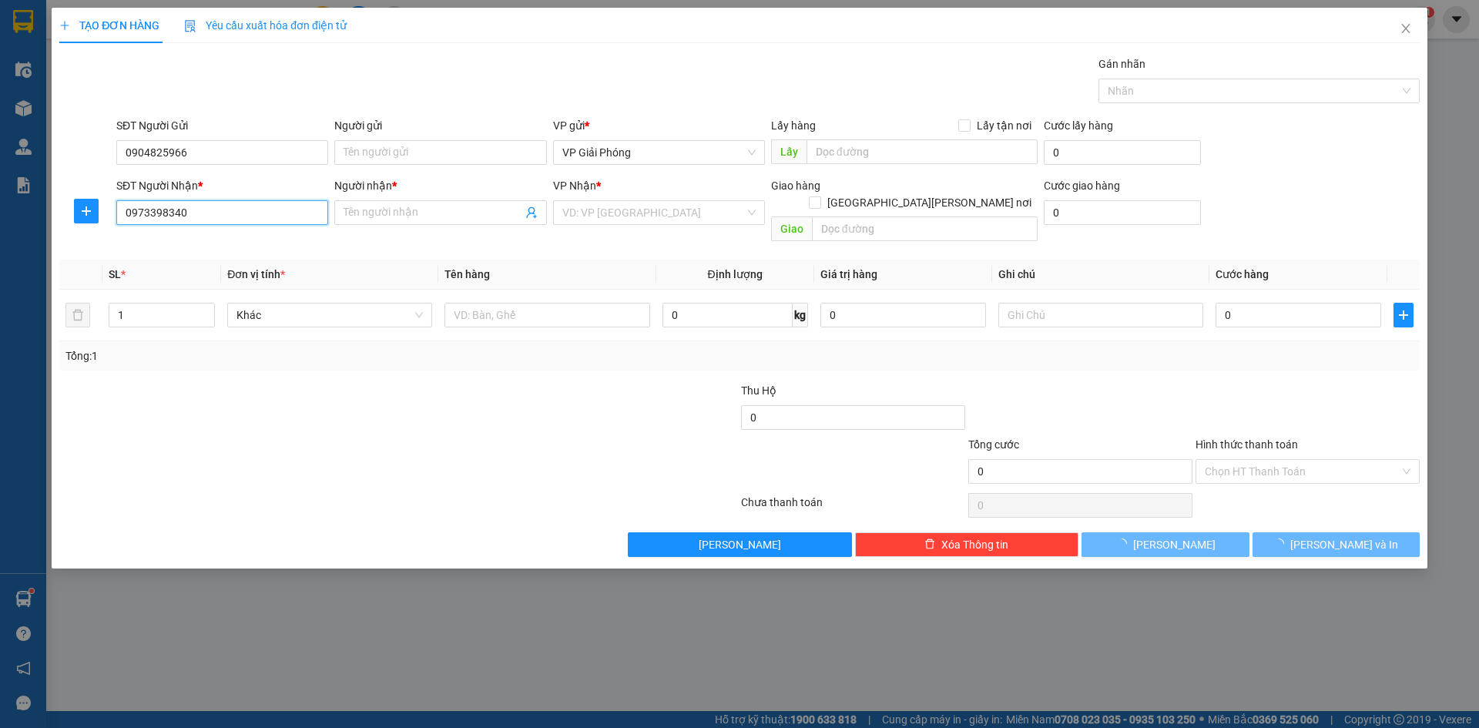
type input "[PERSON_NAME]"
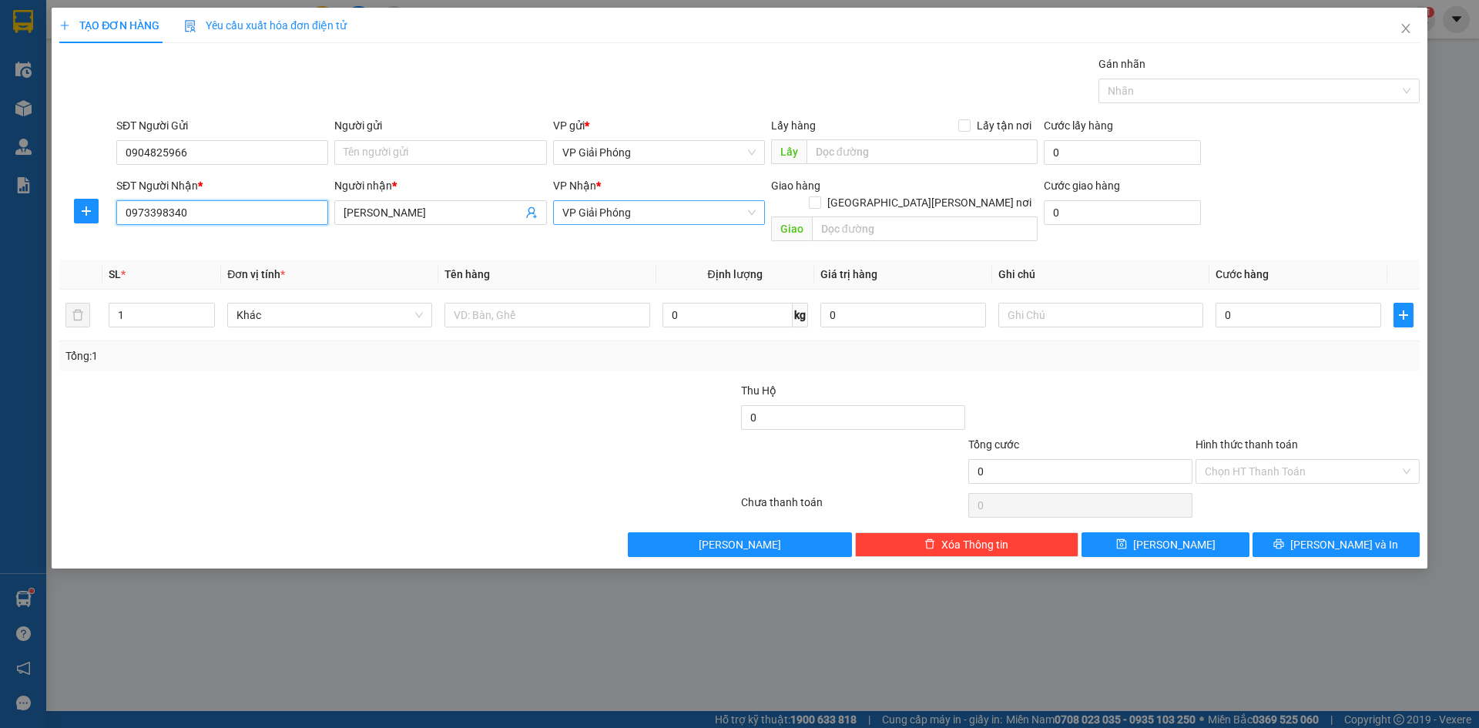
click at [748, 208] on span "VP Giải Phóng" at bounding box center [658, 212] width 193 height 23
type input "0973398340"
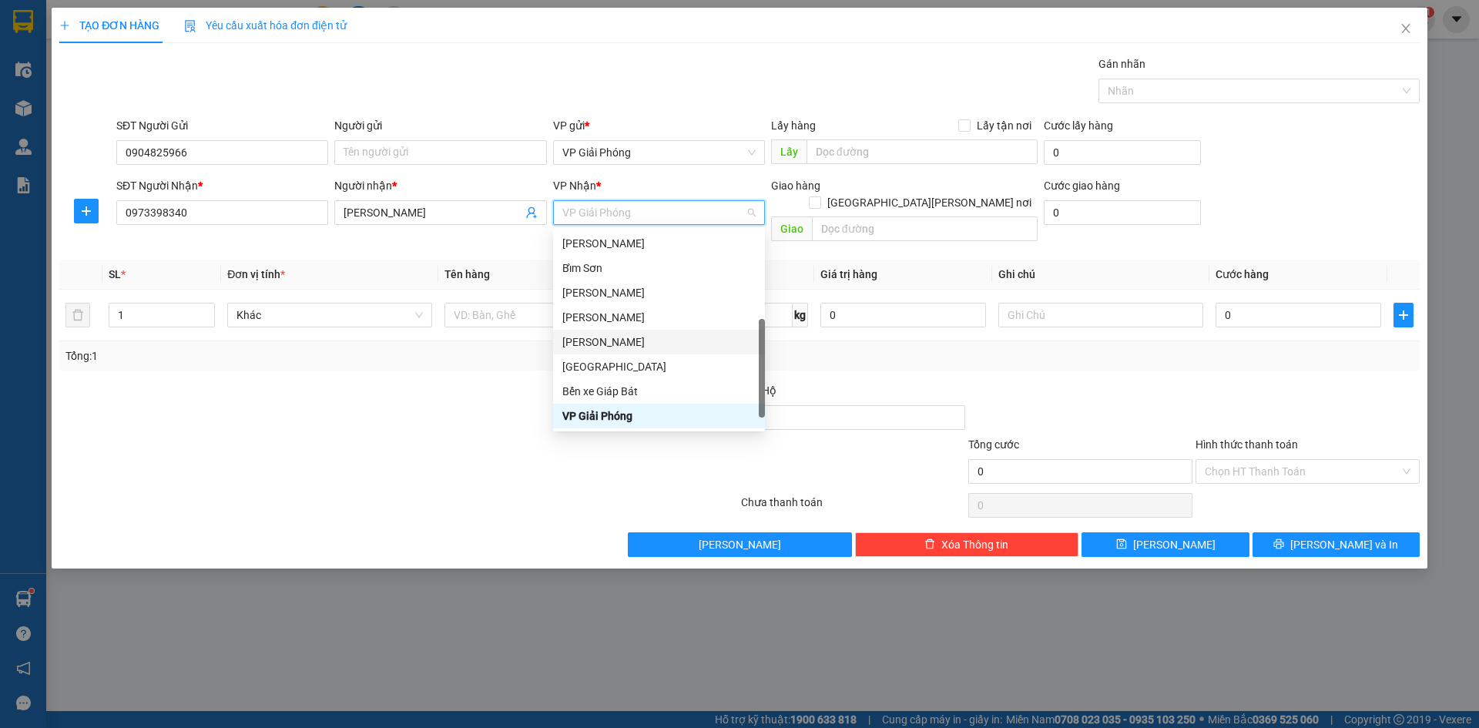
scroll to position [222, 0]
drag, startPoint x: 665, startPoint y: 414, endPoint x: 823, endPoint y: 263, distance: 217.3
click at [675, 406] on div "VP Nông Cống" at bounding box center [659, 416] width 212 height 25
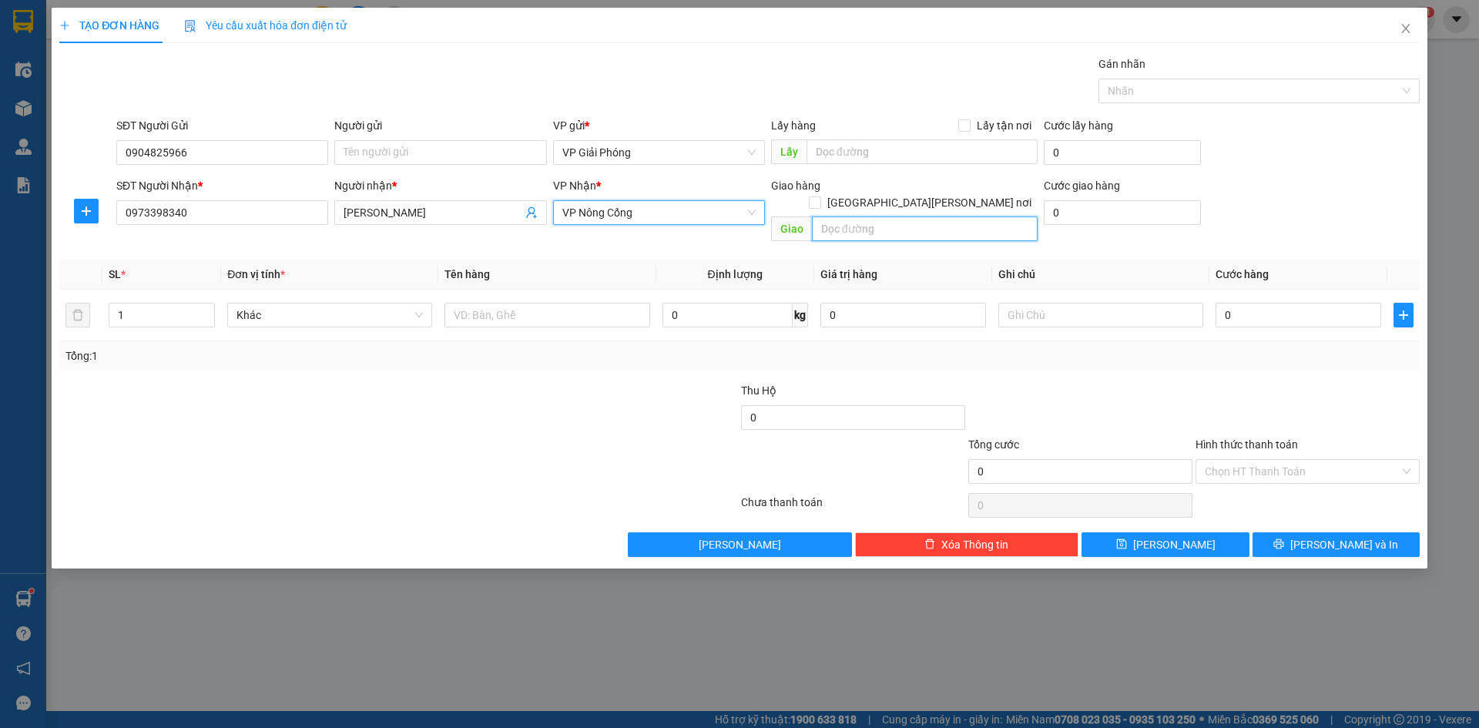
click at [859, 216] on input "text" at bounding box center [925, 228] width 226 height 25
type input "VP [GEOGRAPHIC_DATA]"
click at [819, 196] on input "[GEOGRAPHIC_DATA][PERSON_NAME] nơi" at bounding box center [814, 201] width 11 height 11
checkbox input "true"
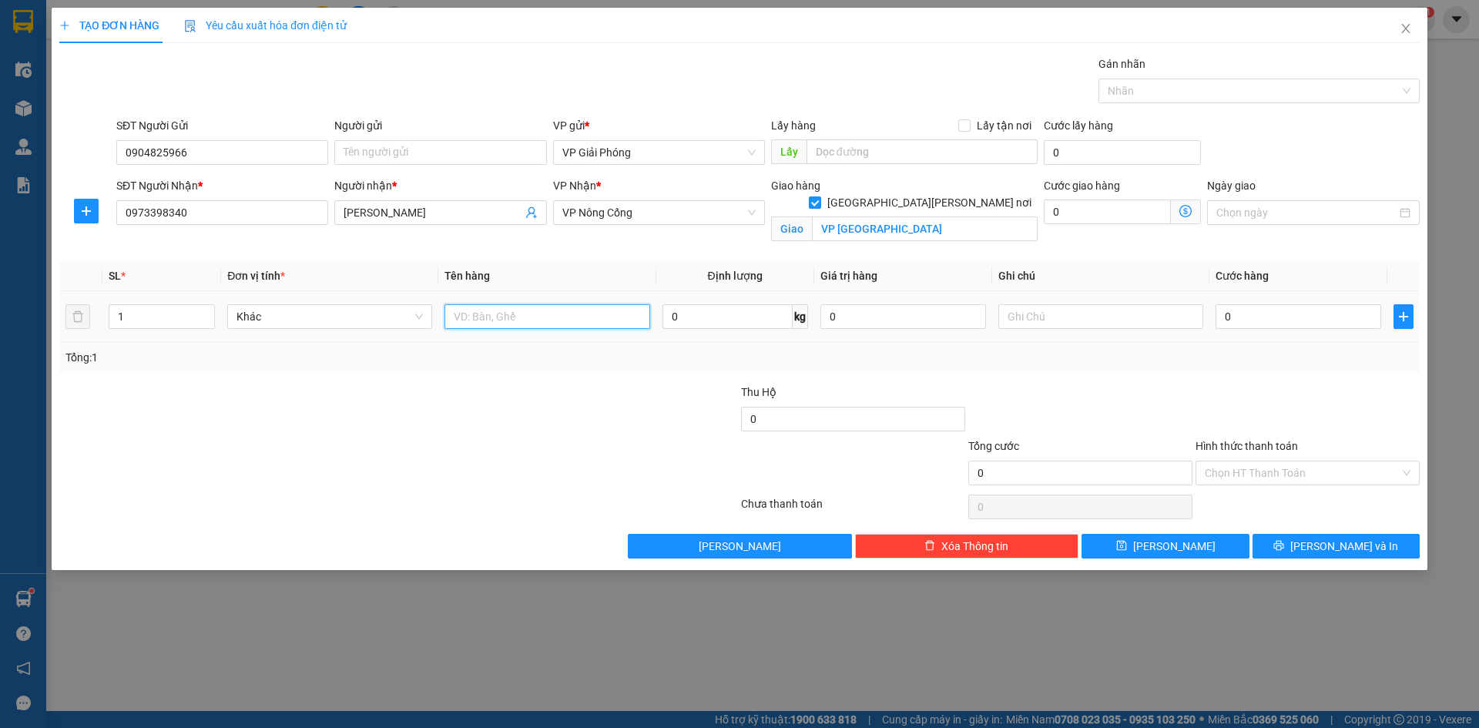
click at [504, 320] on input "text" at bounding box center [546, 316] width 205 height 25
type input "XE MÁY 29R3 1614"
click at [1260, 319] on input "0" at bounding box center [1298, 316] width 166 height 25
type input "3"
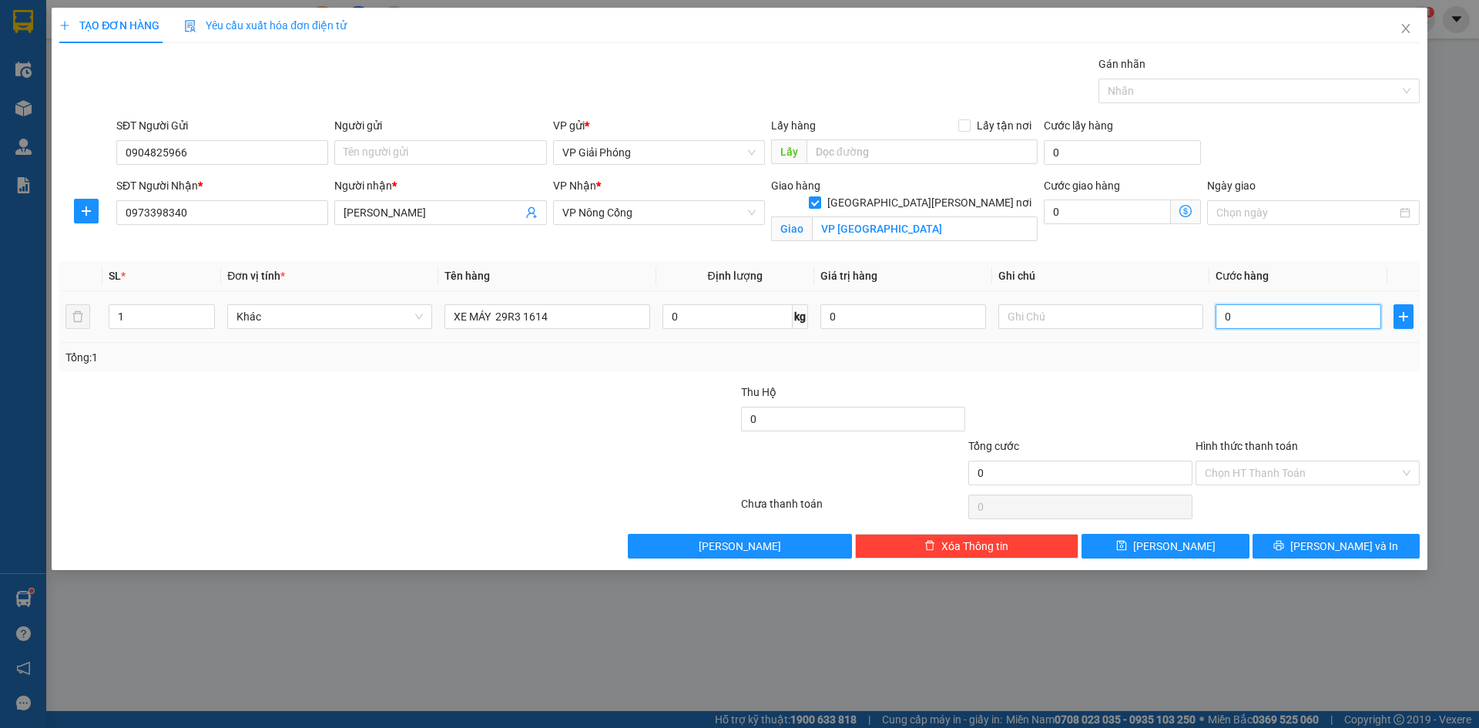
type input "3"
type input "30"
type input "300"
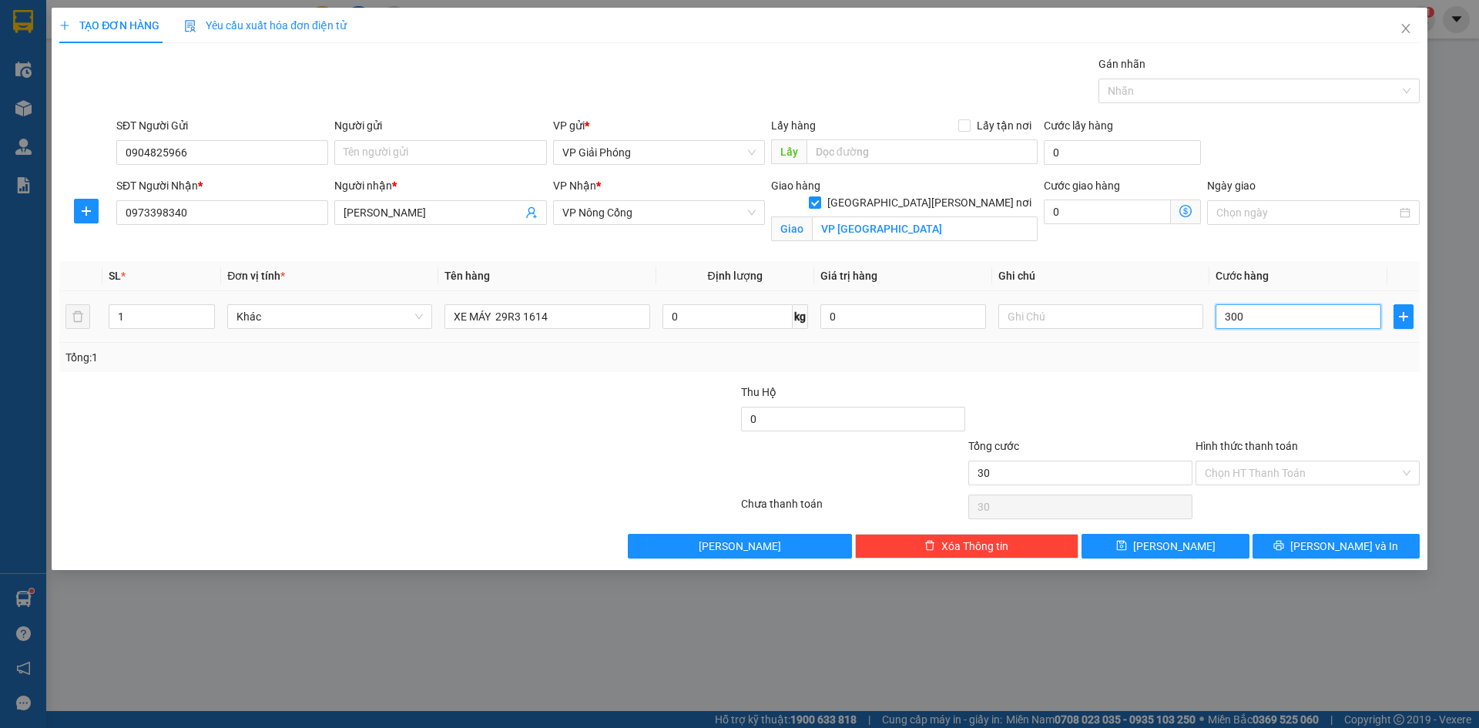
type input "300"
type input "300.000"
click at [1149, 78] on div "Gán nhãn" at bounding box center [1258, 66] width 321 height 23
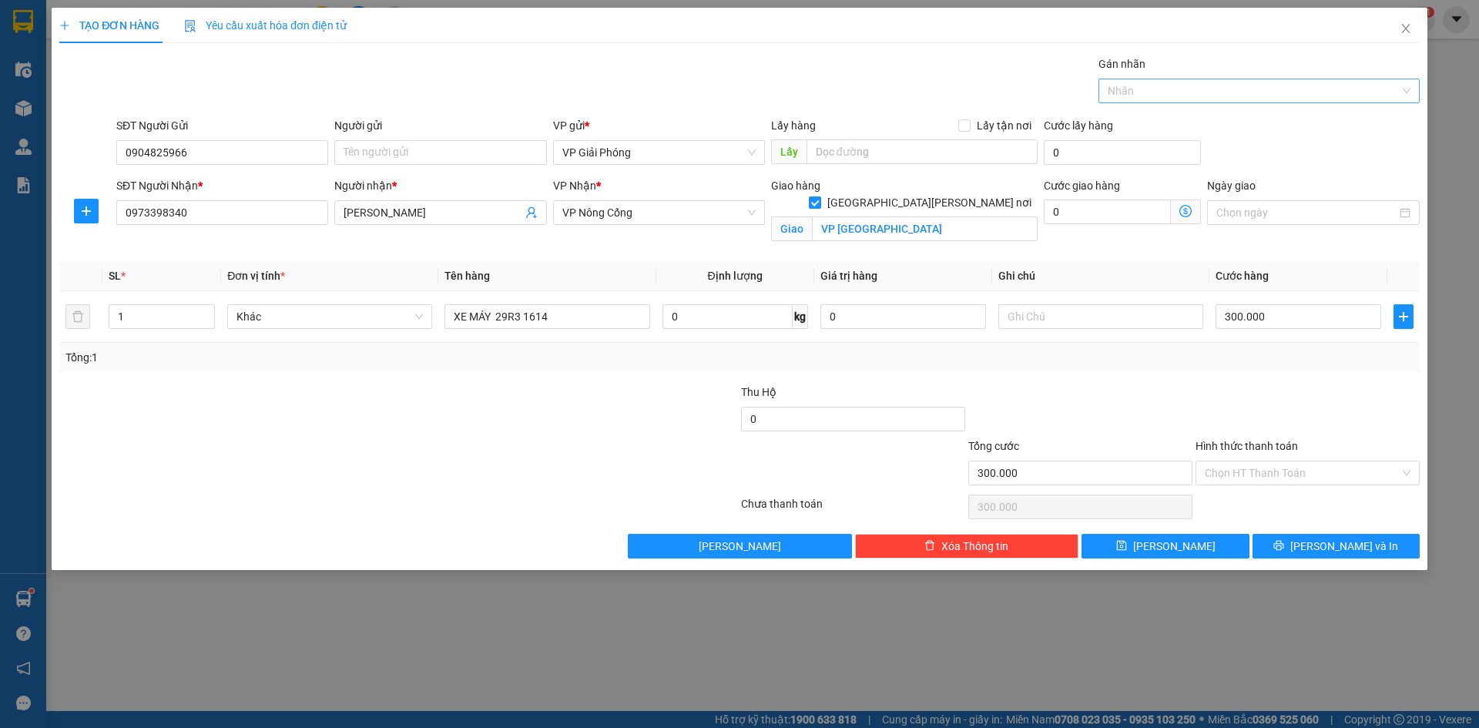
click at [1151, 97] on div at bounding box center [1251, 91] width 298 height 18
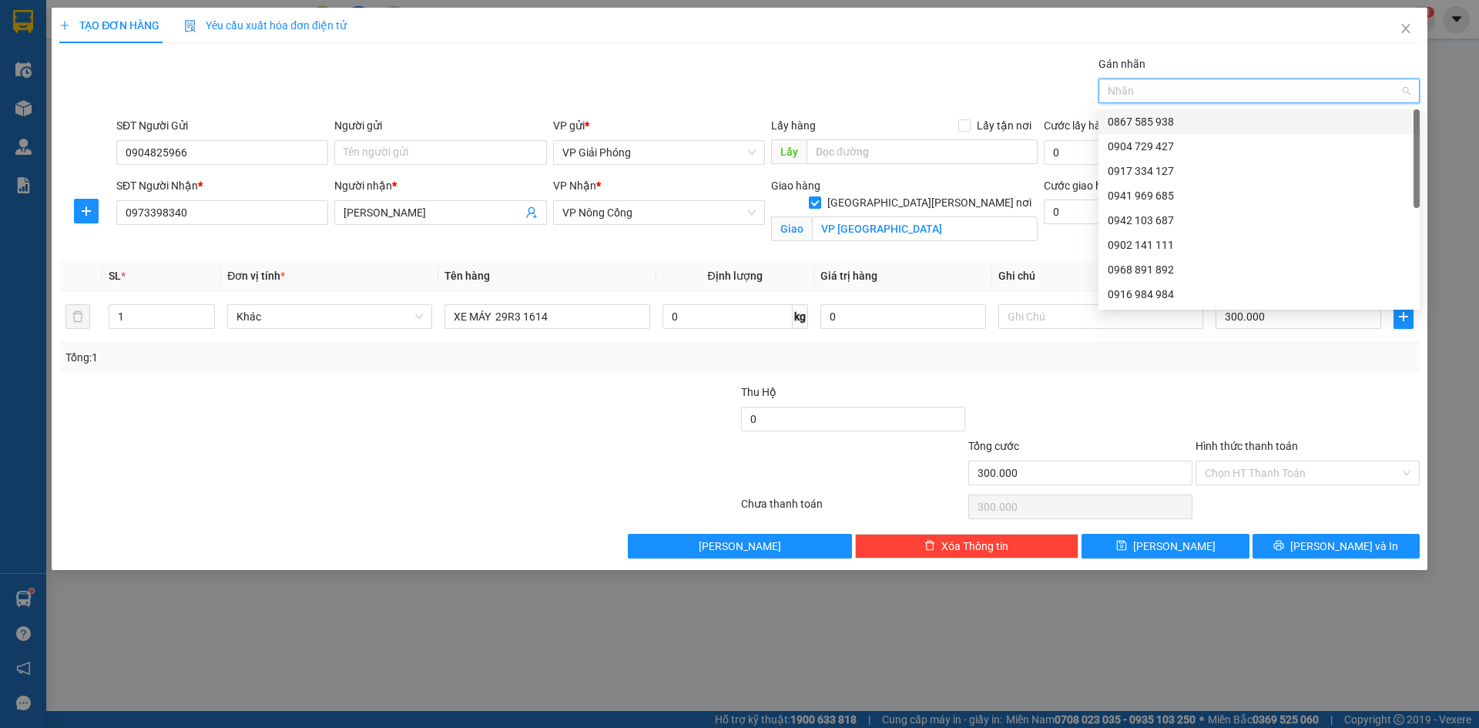
click at [1161, 116] on div "0867 585 938" at bounding box center [1258, 121] width 303 height 17
click at [1307, 471] on input "Hình thức thanh toán" at bounding box center [1302, 472] width 195 height 23
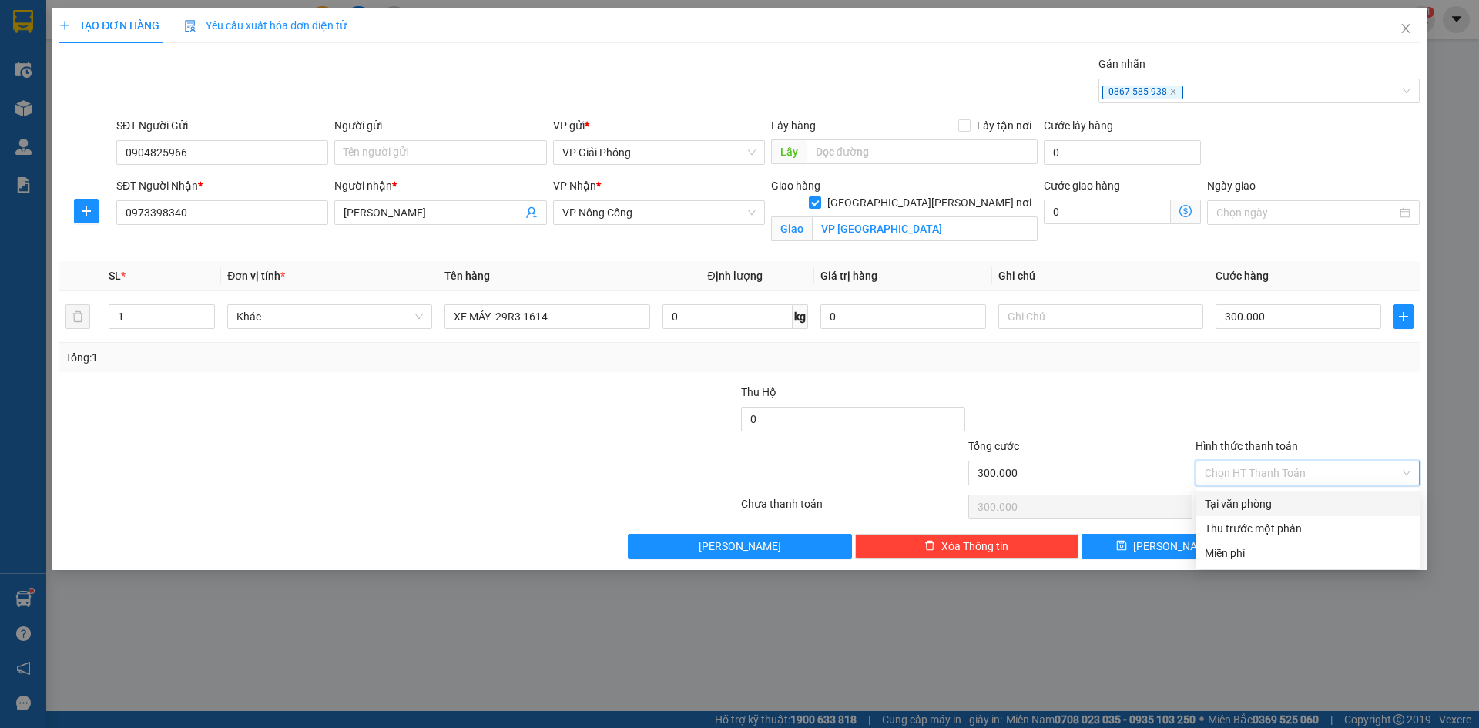
click at [1294, 506] on div "Tại văn phòng" at bounding box center [1308, 503] width 206 height 17
type input "0"
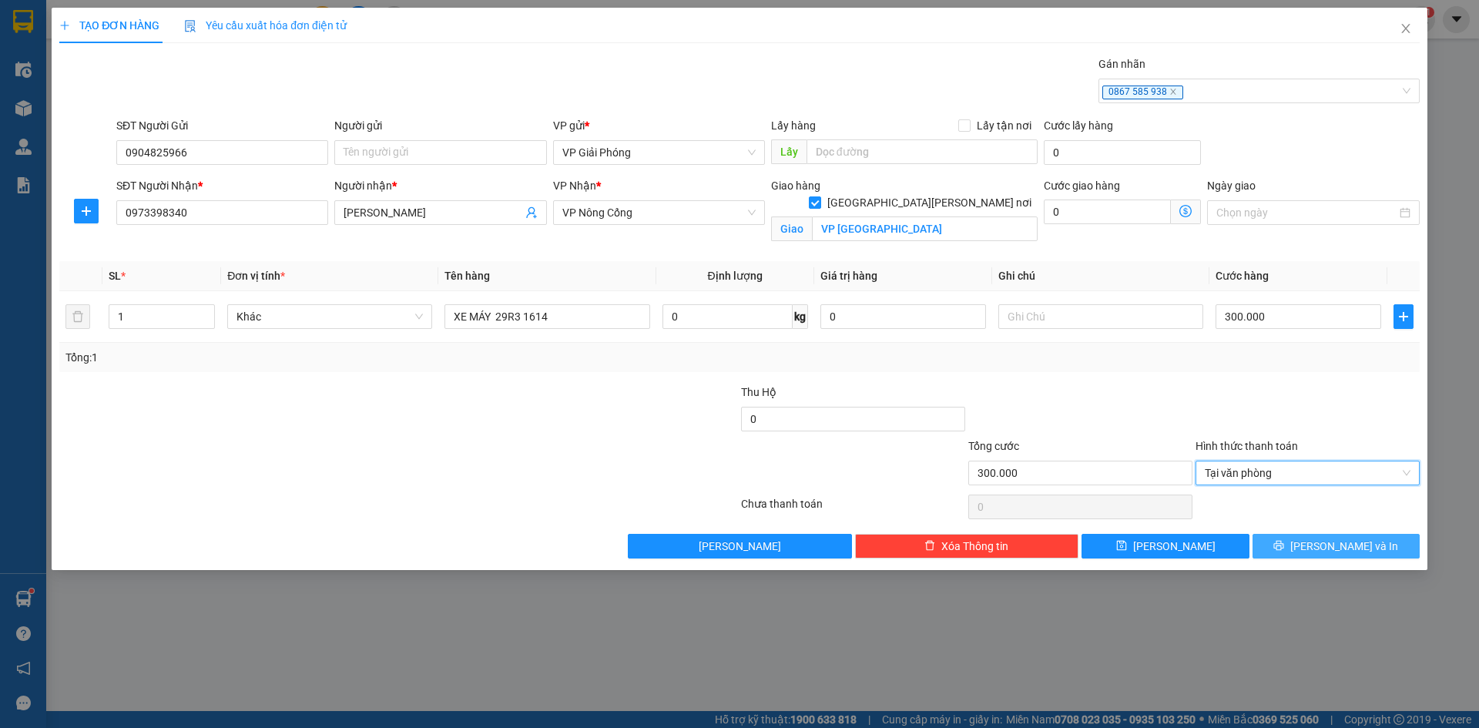
click at [1298, 548] on button "[PERSON_NAME] và In" at bounding box center [1335, 546] width 167 height 25
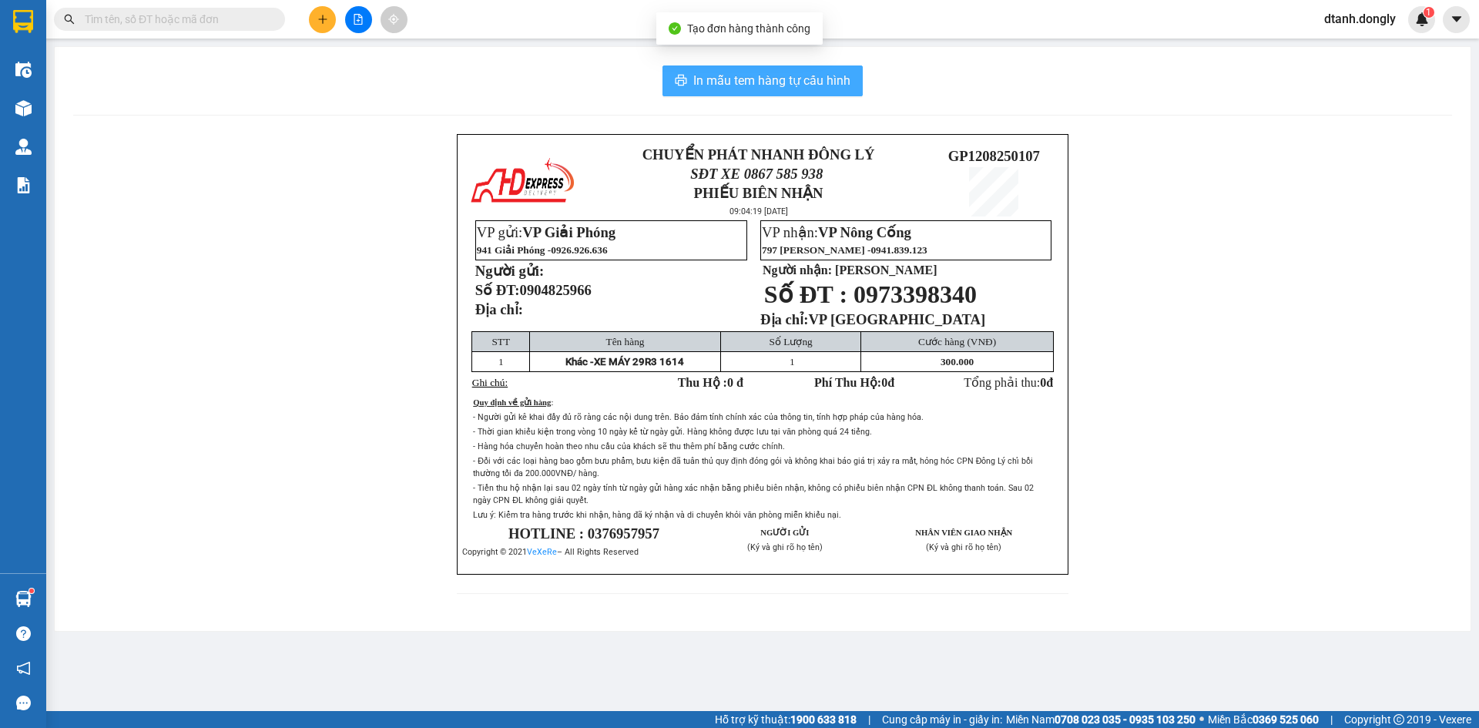
click at [775, 84] on span "In mẫu tem hàng tự cấu hình" at bounding box center [771, 80] width 157 height 19
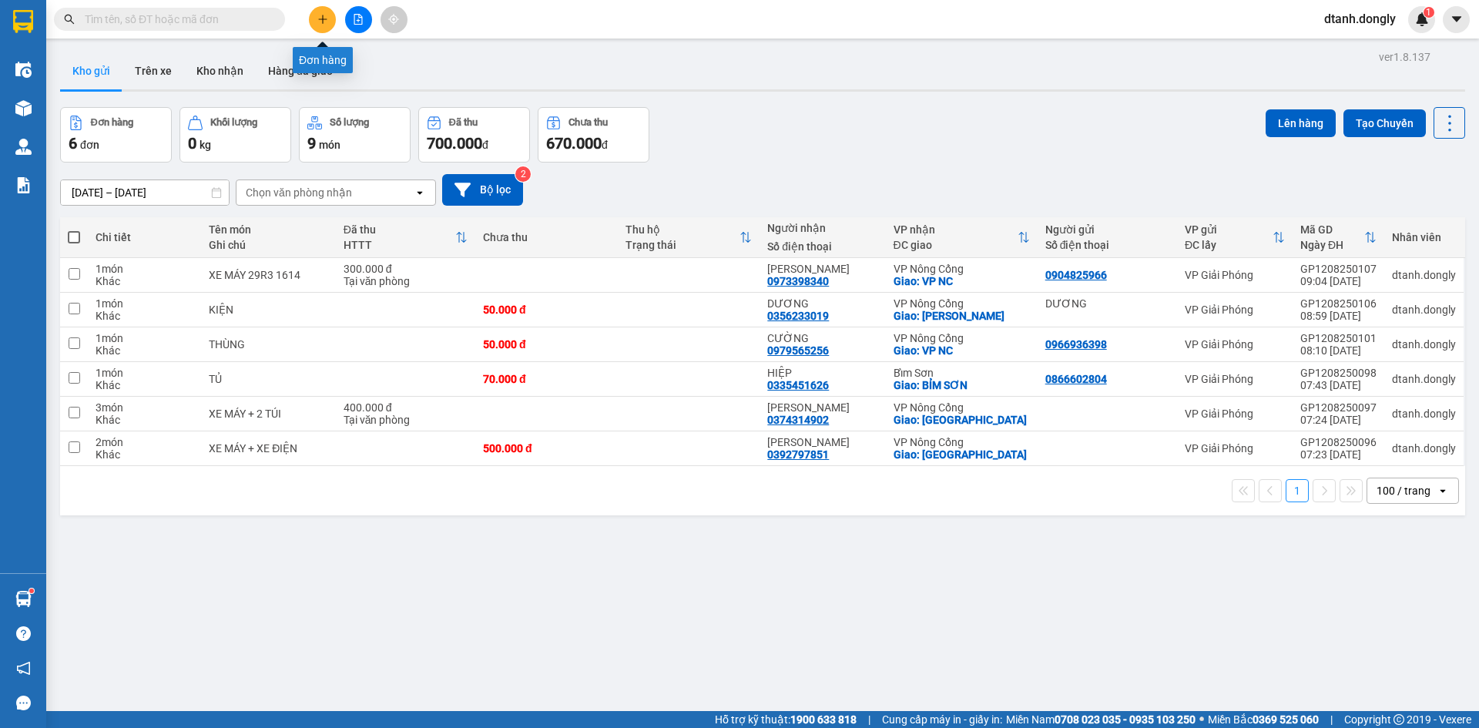
click at [316, 10] on button at bounding box center [322, 19] width 27 height 27
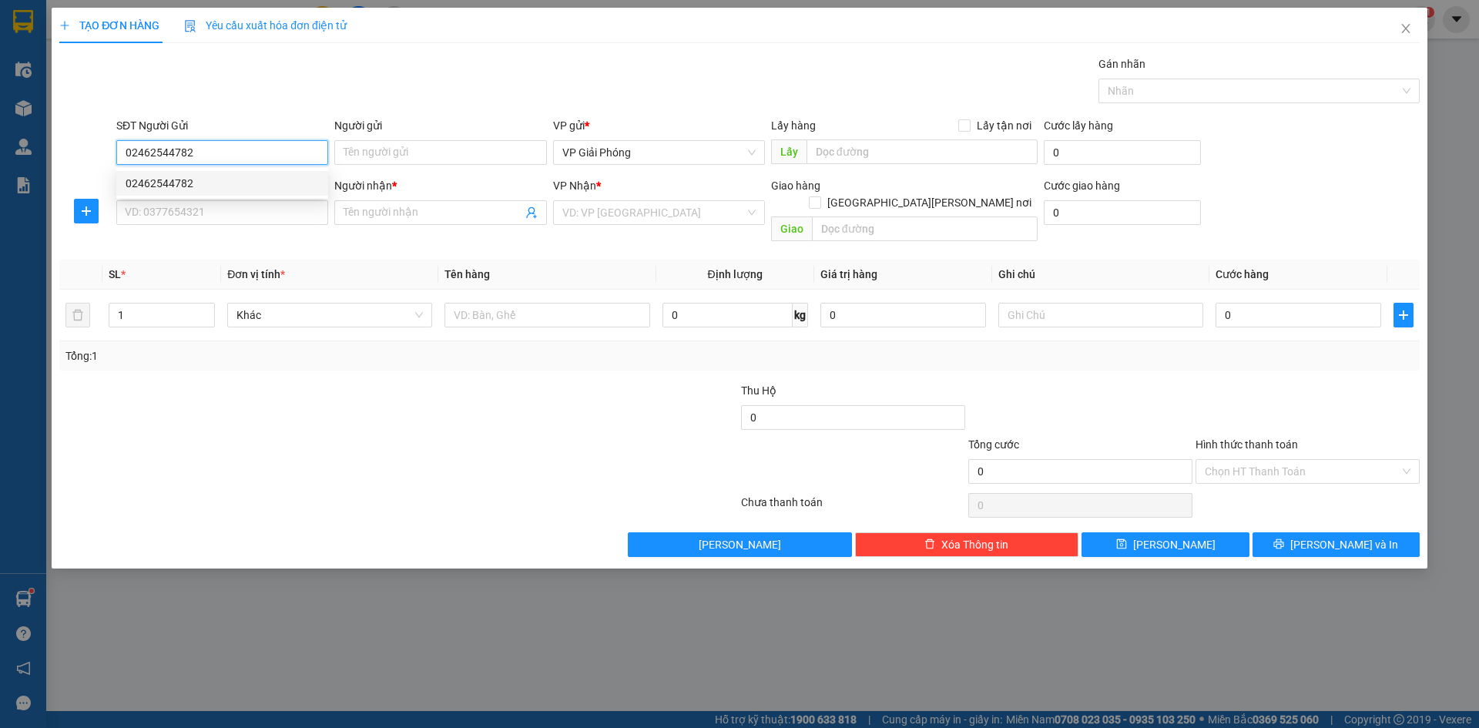
click at [208, 178] on div "02462544782" at bounding box center [222, 183] width 193 height 17
type input "02462544782"
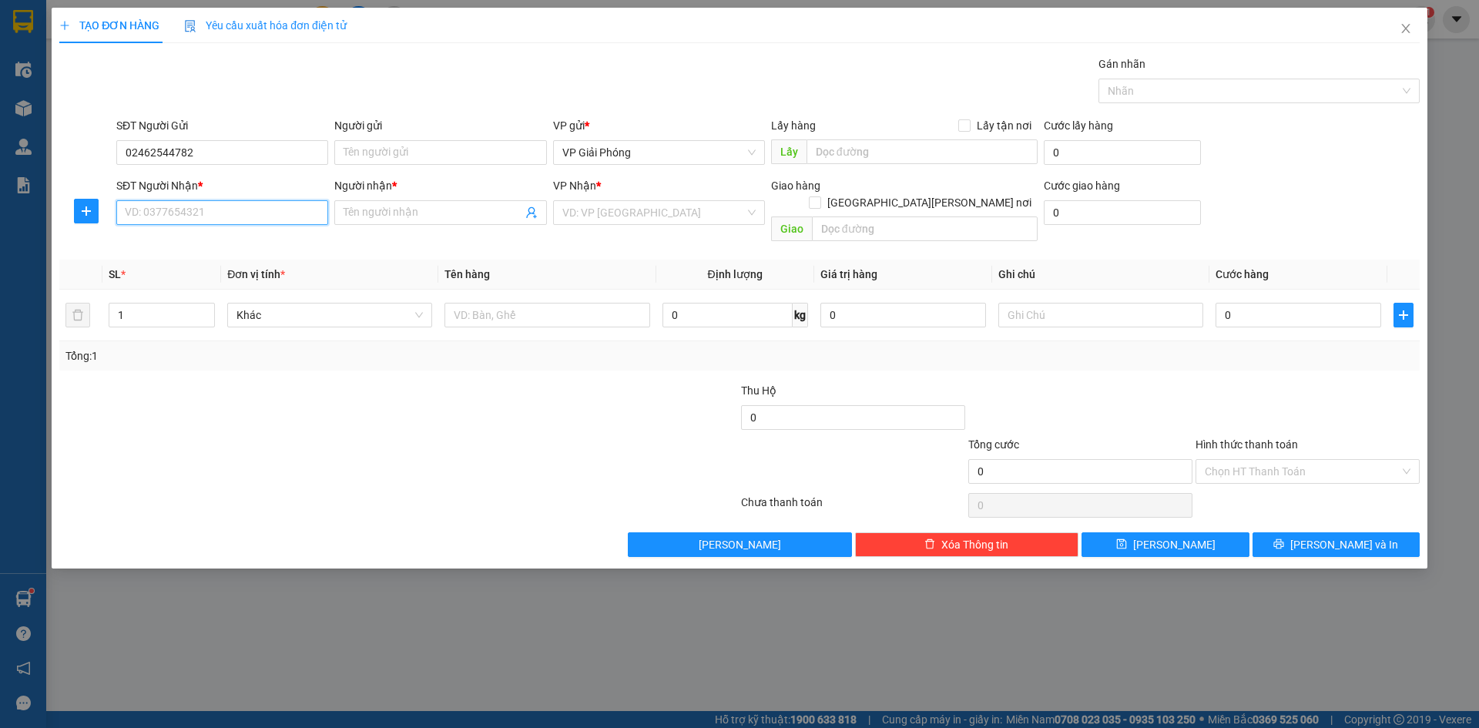
click at [184, 214] on input "SĐT Người Nhận *" at bounding box center [222, 212] width 212 height 25
click at [173, 248] on div "0975203828 - A [PERSON_NAME]" at bounding box center [222, 243] width 193 height 17
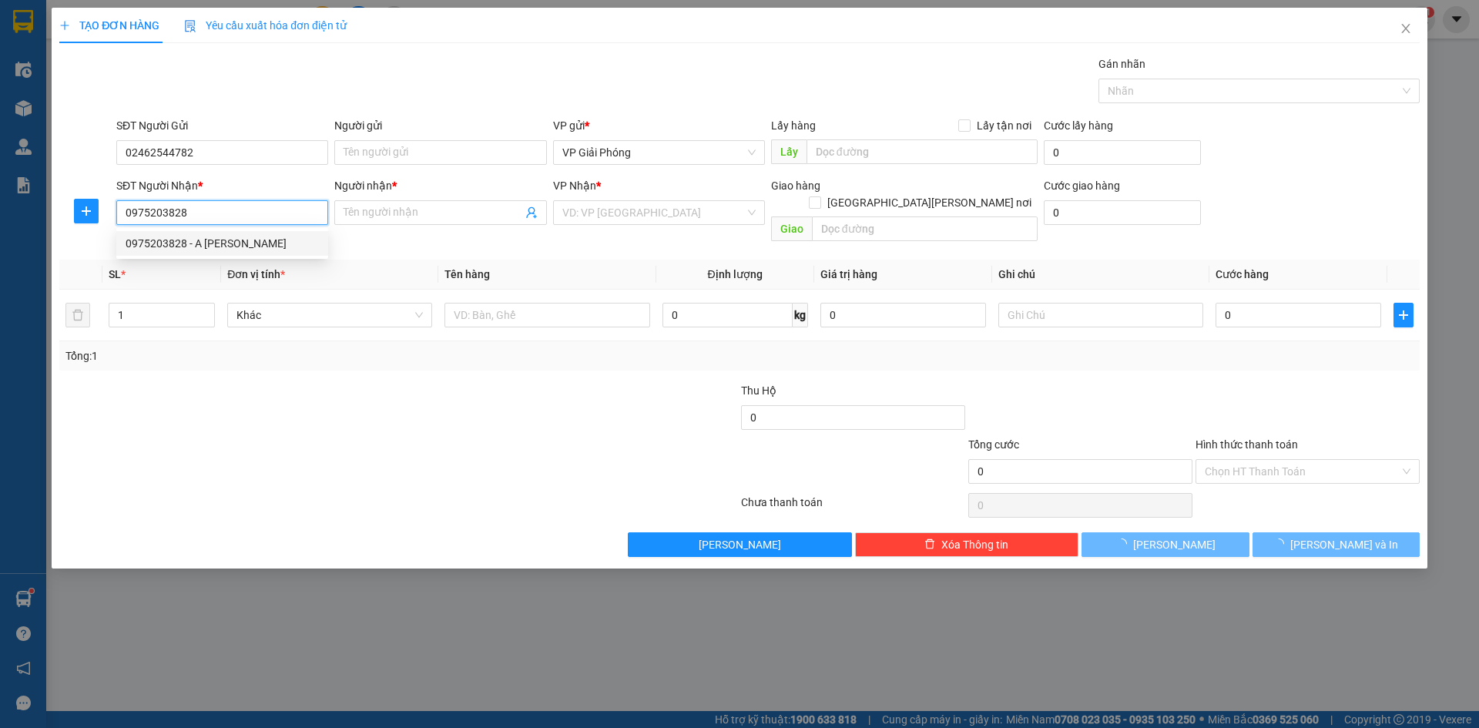
type input "0975203828"
type input "A HIỆP"
checkbox input "true"
type input "VP HS"
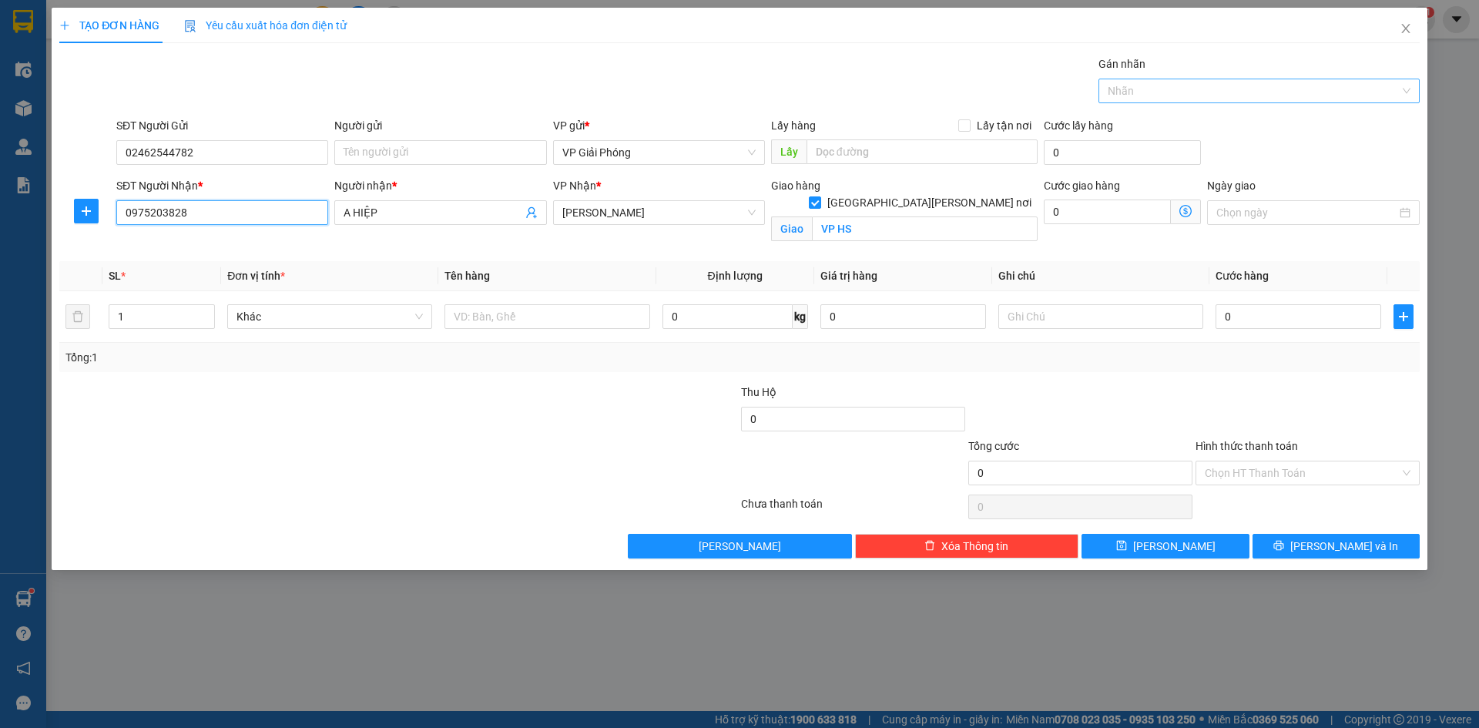
click at [1129, 96] on div at bounding box center [1251, 91] width 298 height 18
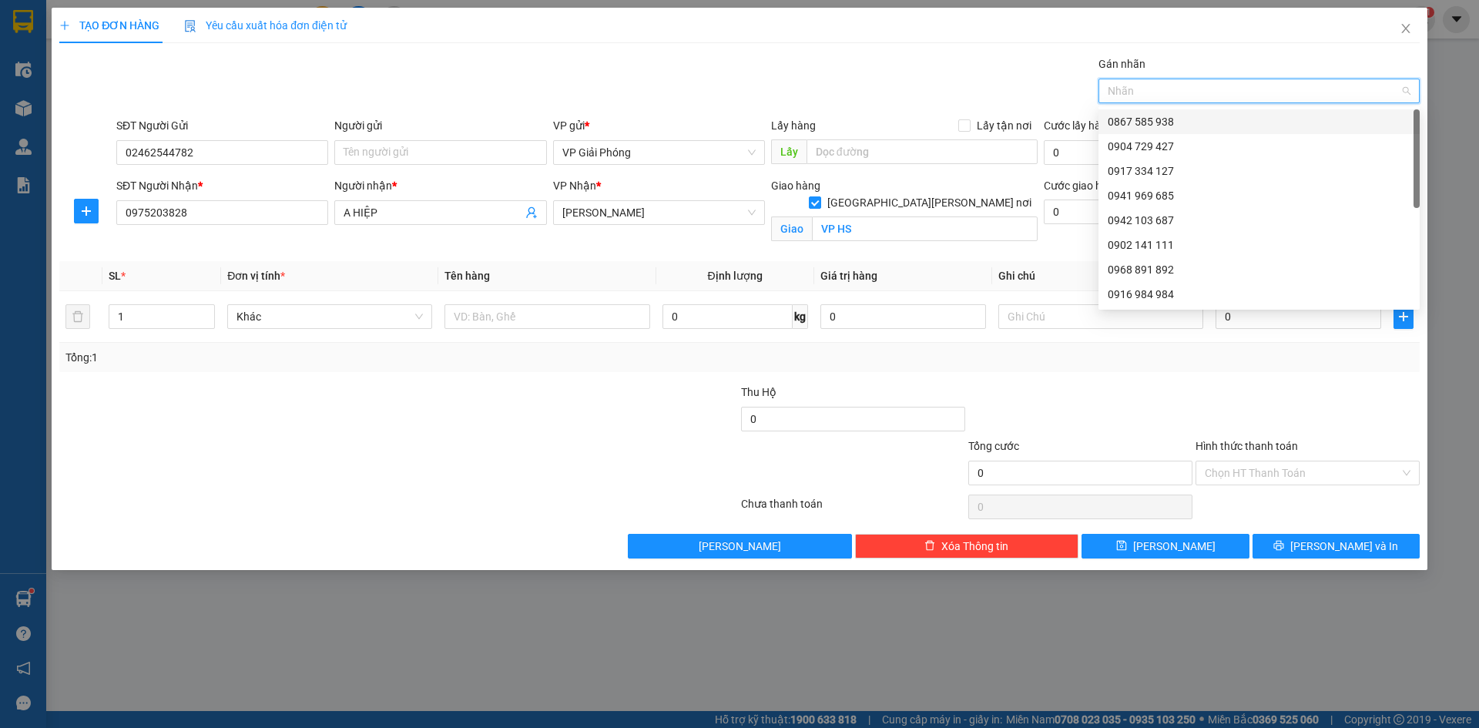
click at [1120, 114] on div "0867 585 938" at bounding box center [1258, 121] width 303 height 17
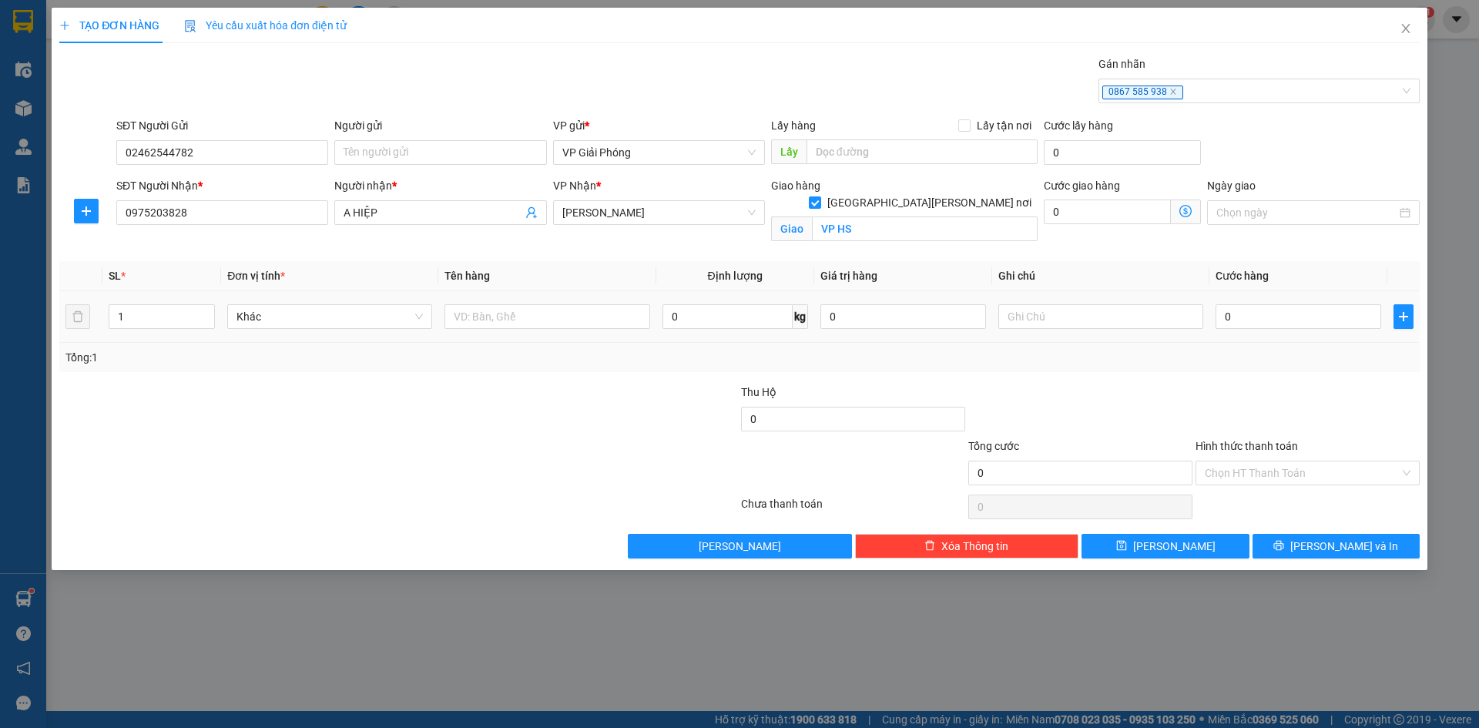
click at [508, 333] on td at bounding box center [546, 317] width 217 height 52
click at [478, 318] on input "text" at bounding box center [546, 316] width 205 height 25
type input "THÙNG"
click at [1247, 328] on input "0" at bounding box center [1298, 316] width 166 height 25
type input "4"
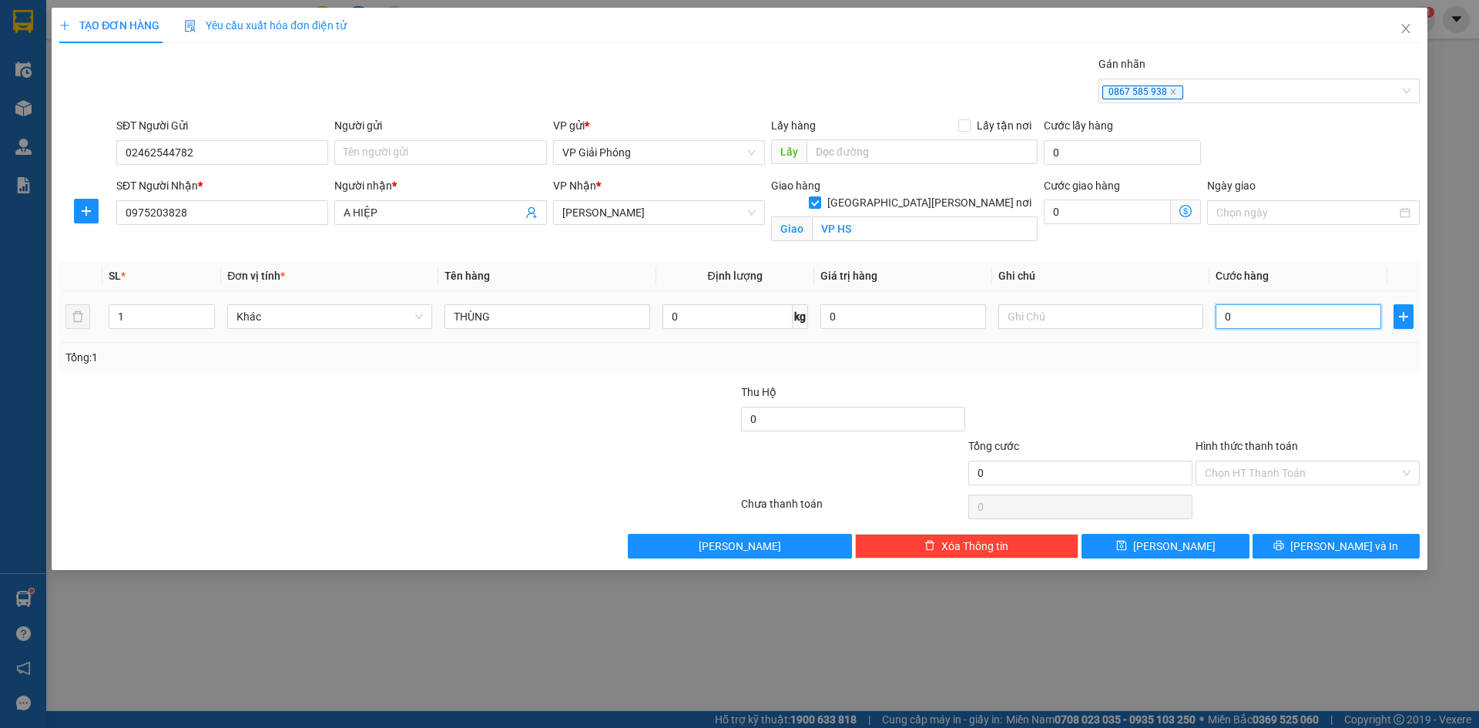
type input "4"
type input "40"
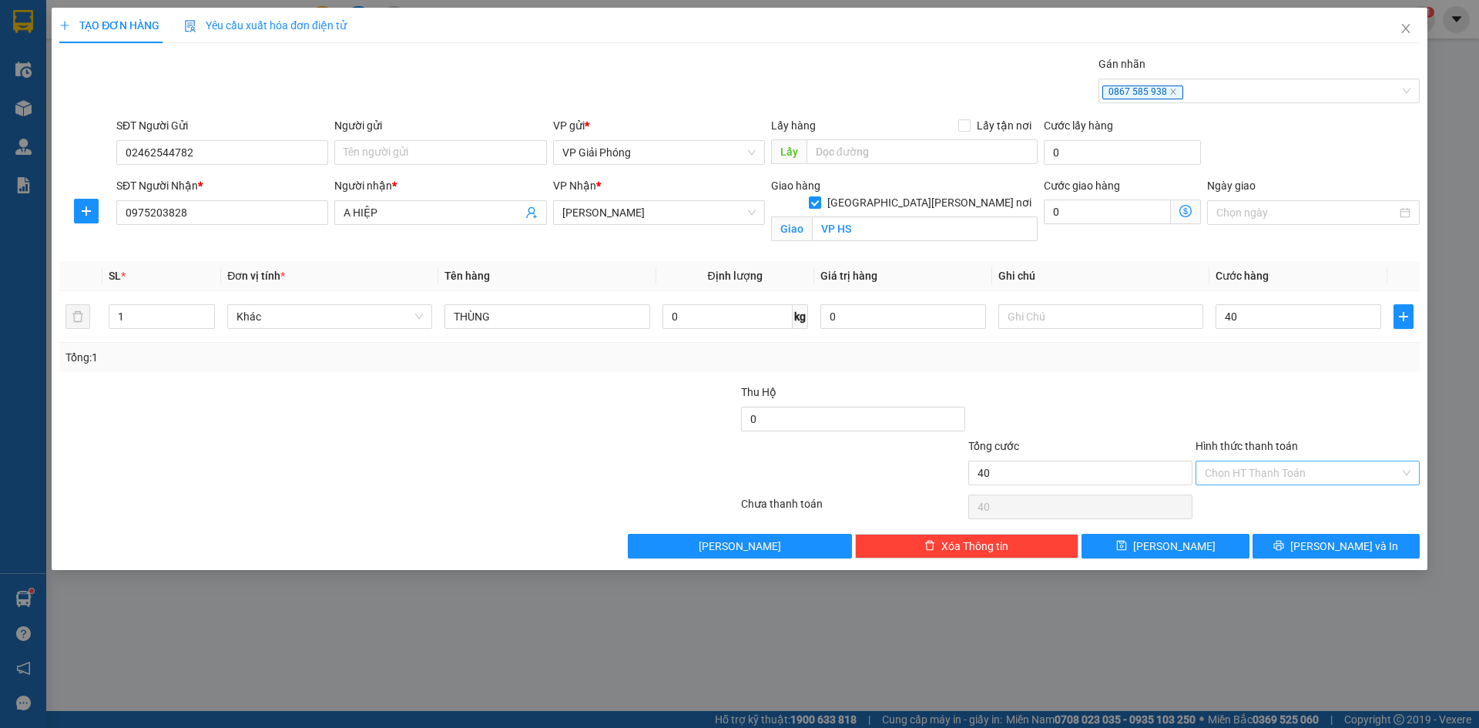
type input "40.000"
click at [1255, 480] on input "Hình thức thanh toán" at bounding box center [1302, 472] width 195 height 23
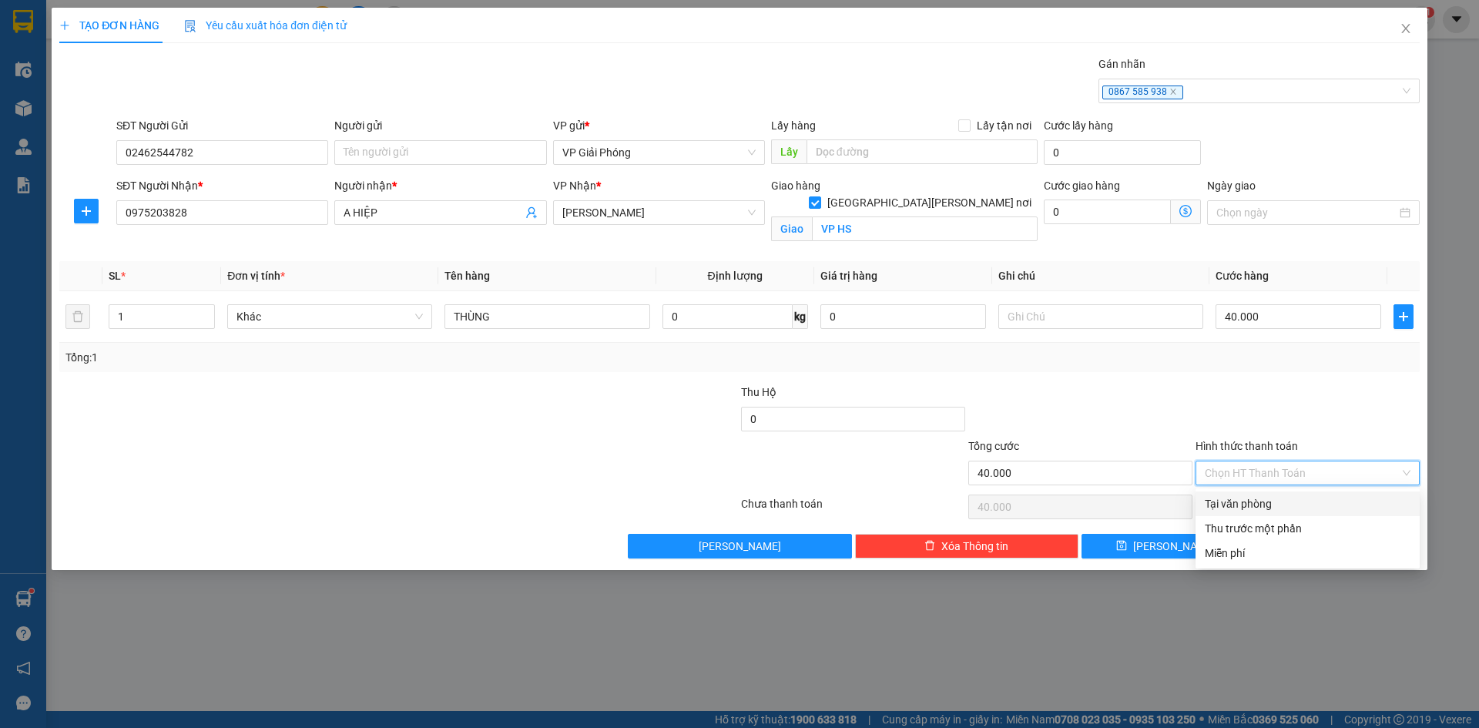
drag, startPoint x: 1252, startPoint y: 497, endPoint x: 1261, endPoint y: 534, distance: 38.7
click at [1252, 499] on div "Tại văn phòng" at bounding box center [1308, 503] width 206 height 17
type input "0"
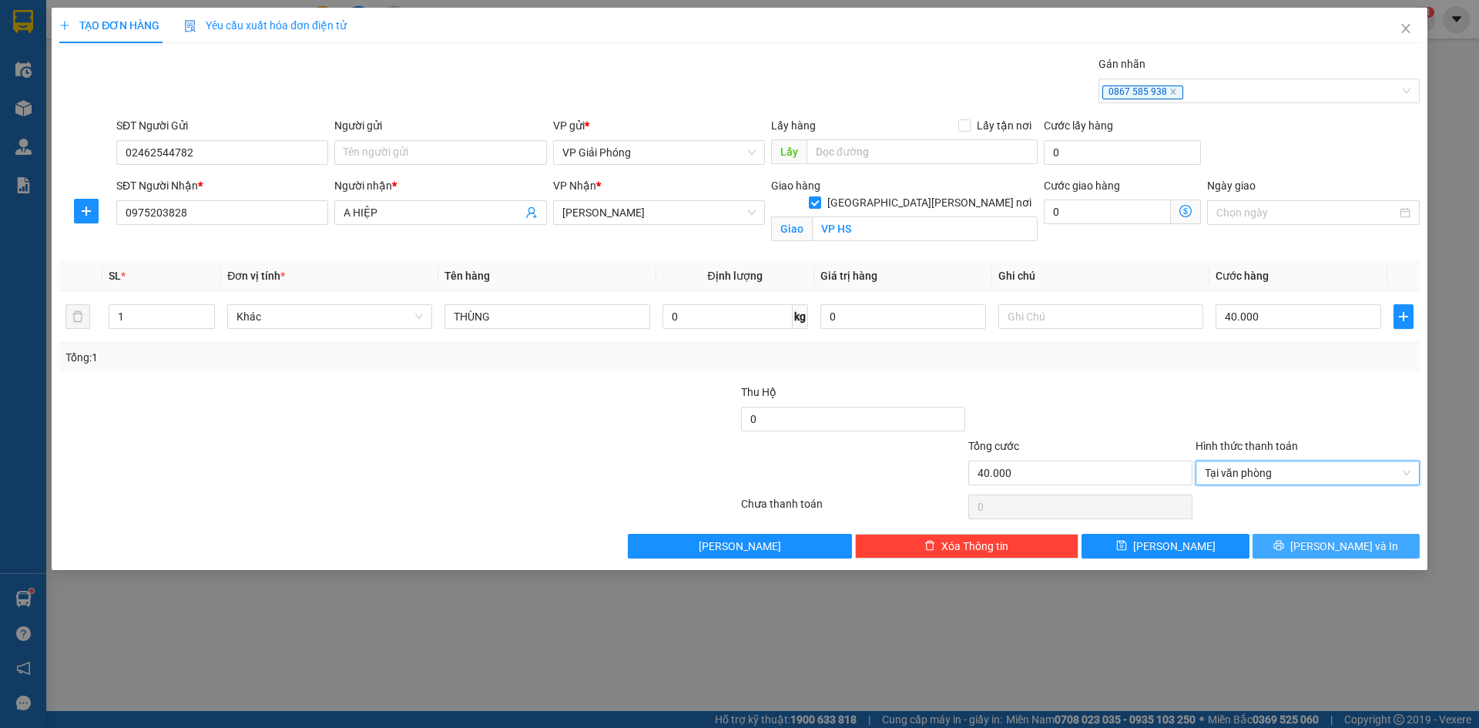
click at [1262, 535] on button "[PERSON_NAME] và In" at bounding box center [1335, 546] width 167 height 25
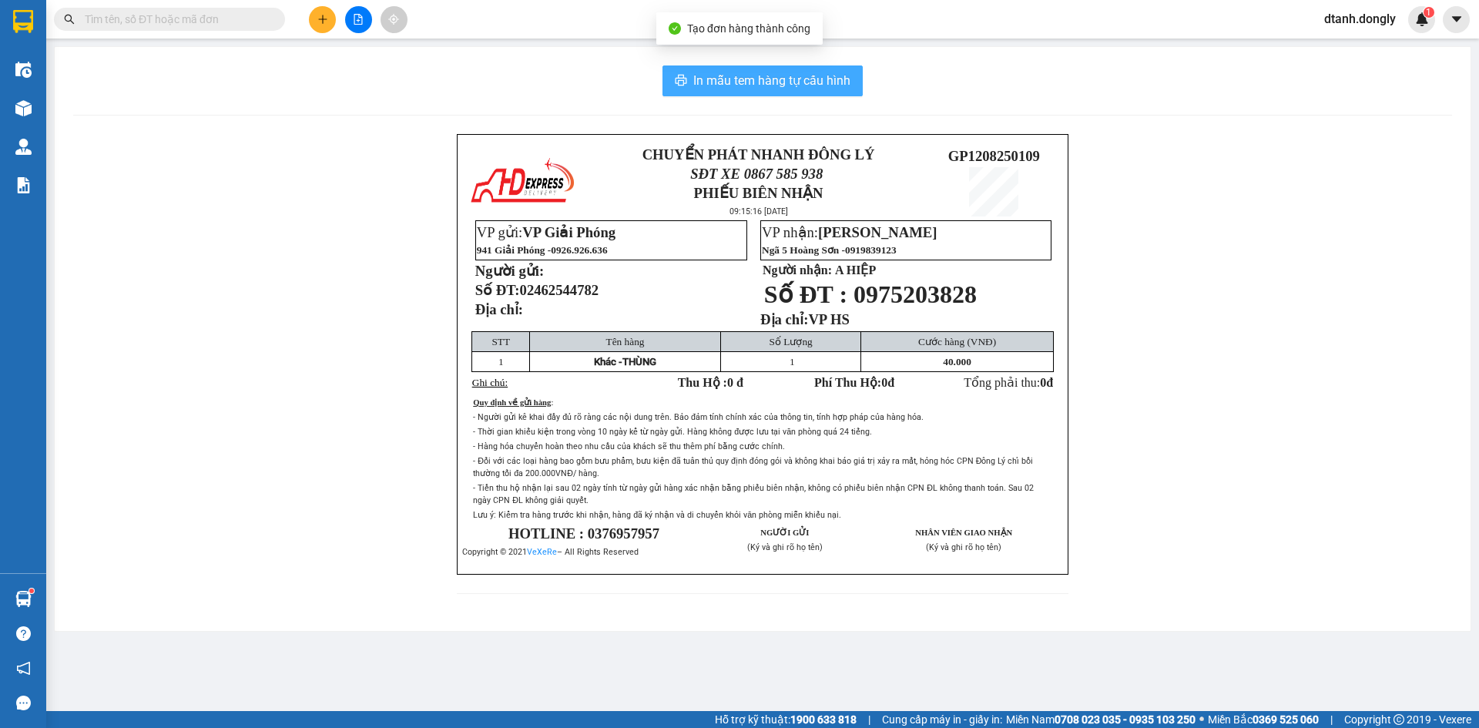
click at [799, 88] on span "In mẫu tem hàng tự cấu hình" at bounding box center [771, 80] width 157 height 19
